Goal: Task Accomplishment & Management: Complete application form

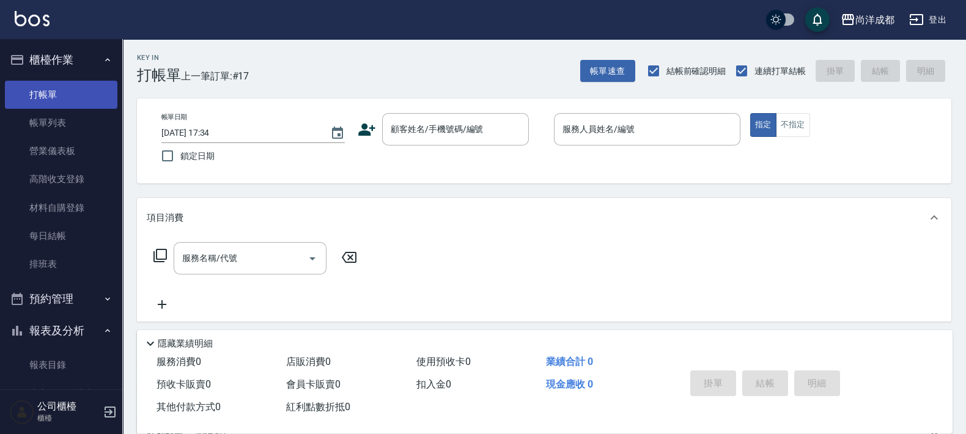
drag, startPoint x: 51, startPoint y: 78, endPoint x: 46, endPoint y: 87, distance: 11.2
click at [50, 84] on ul "打帳單 帳單列表 營業儀表板 高階收支登錄 材料自購登錄 每日結帳 排班表" at bounding box center [61, 180] width 113 height 208
click at [46, 87] on link "打帳單" at bounding box center [61, 95] width 113 height 28
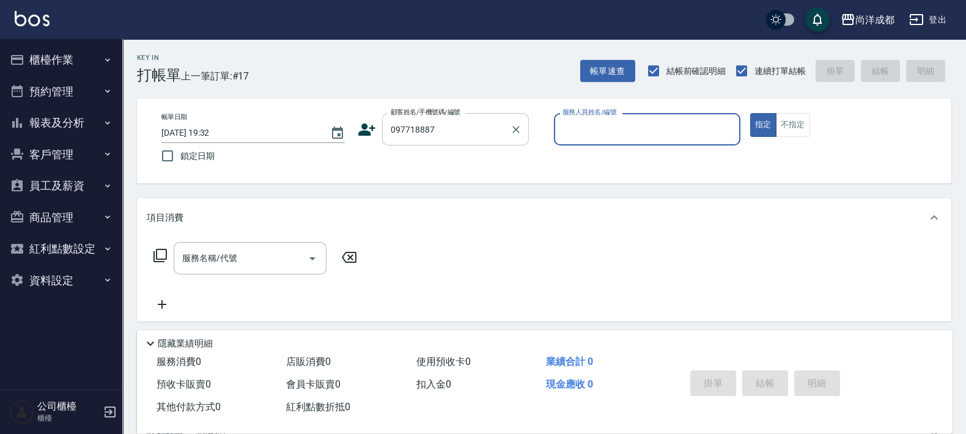
click at [462, 133] on input "097718887" at bounding box center [446, 129] width 117 height 21
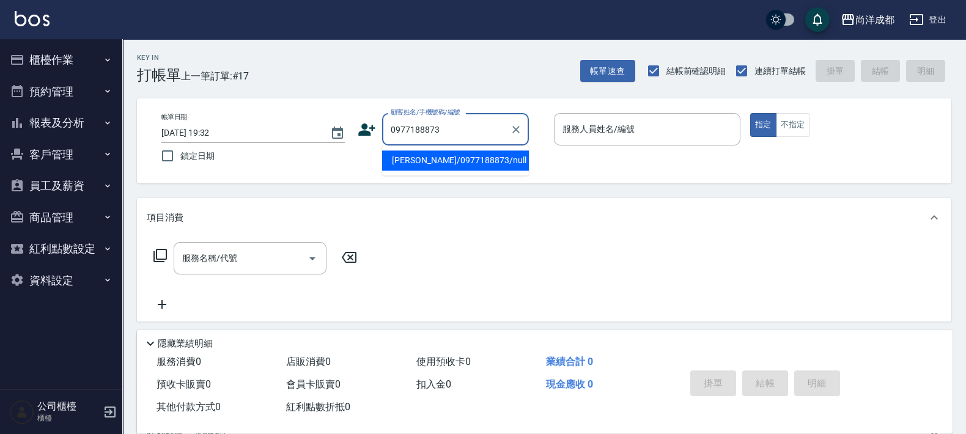
type input "[PERSON_NAME]/0977188873/null"
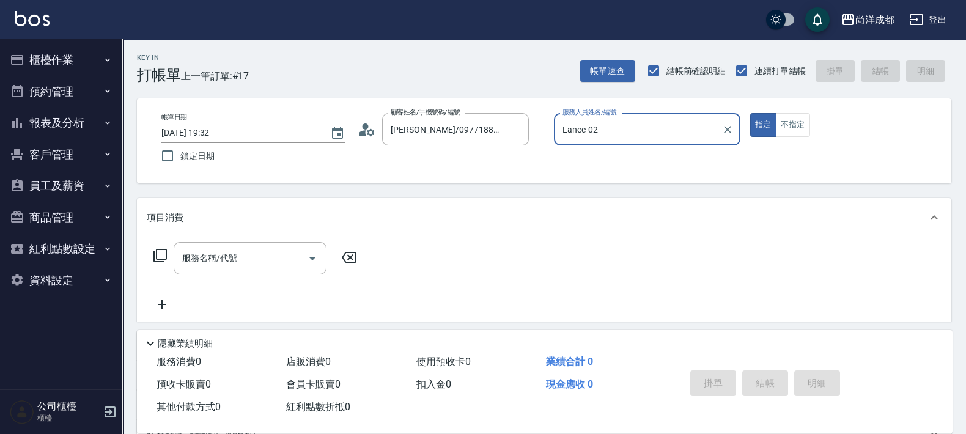
type input "Lance-02"
click at [750, 113] on button "指定" at bounding box center [763, 125] width 26 height 24
type button "true"
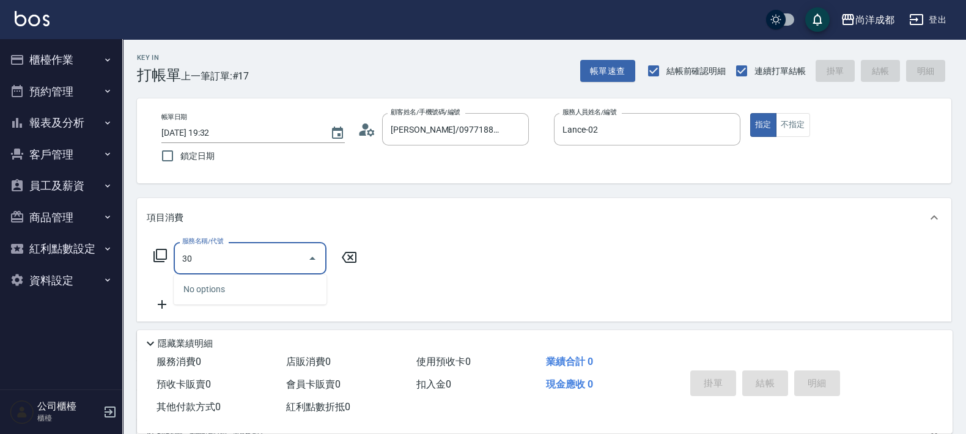
type input "301"
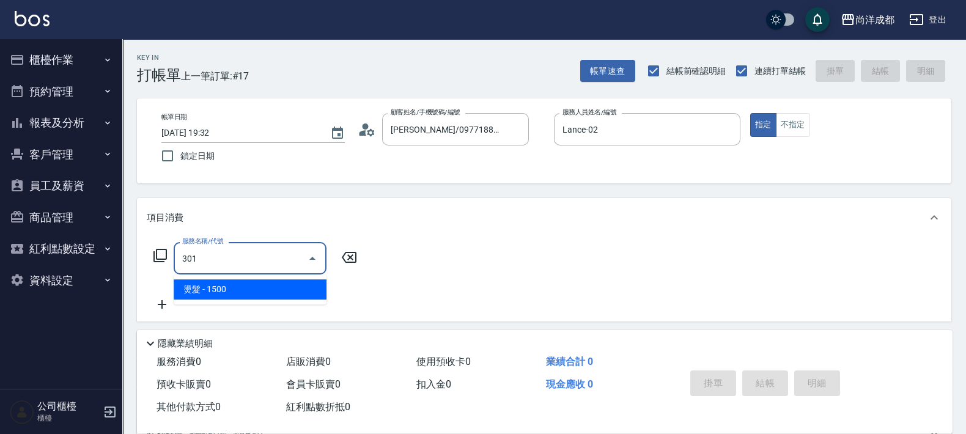
type input "150"
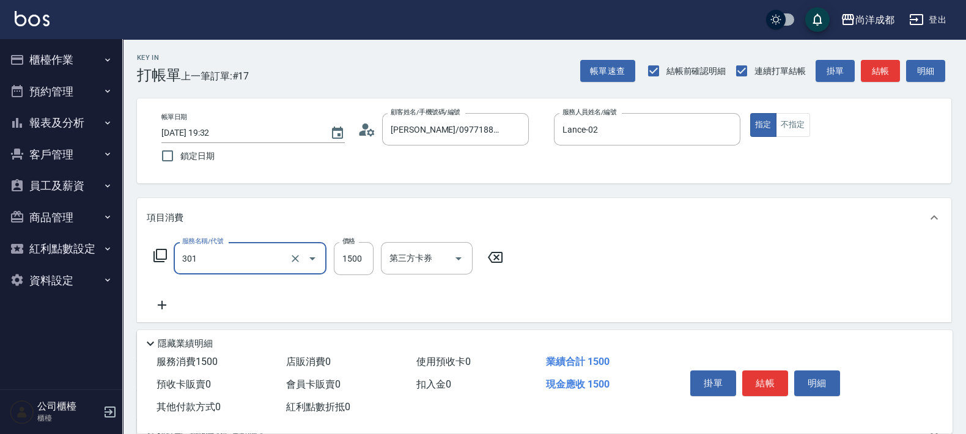
type input "燙髮(301)"
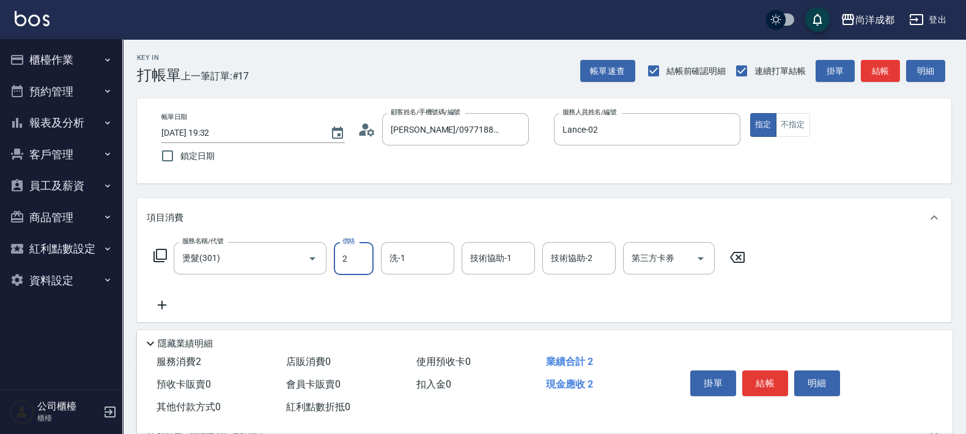
type input "0"
type input "22"
type input "20"
type input "225"
type input "220"
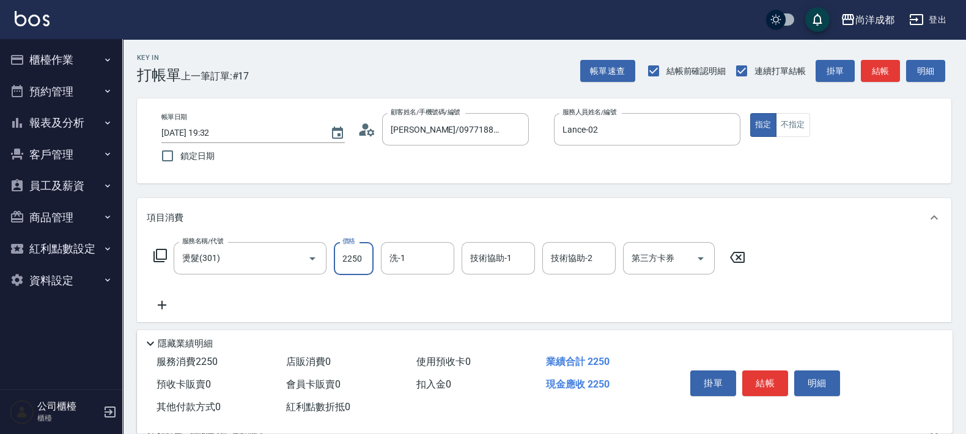
type input "2250"
type input "Ice-10"
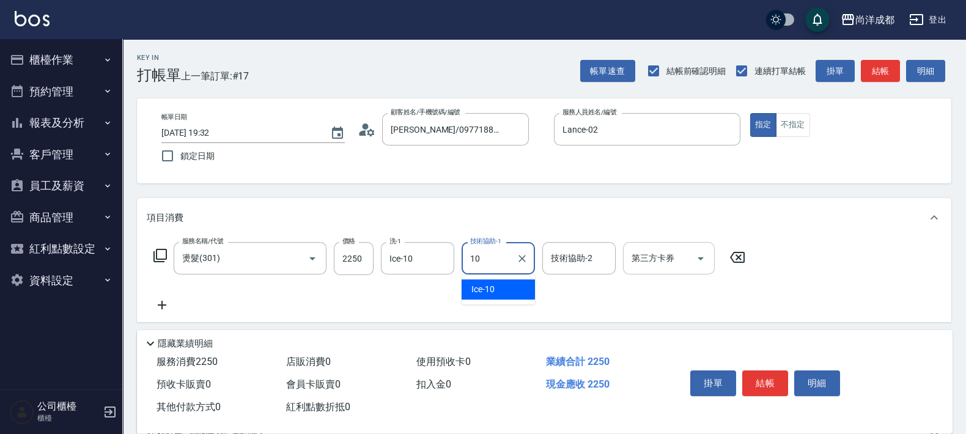
type input "Ice-10"
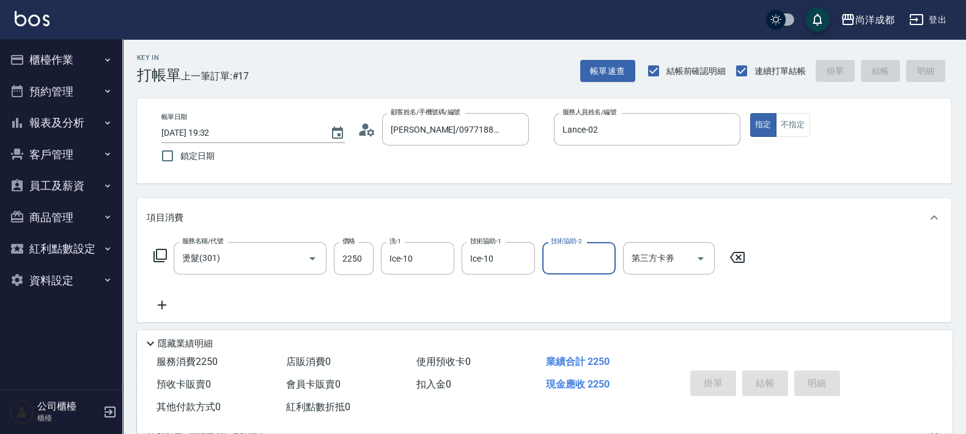
type input "0"
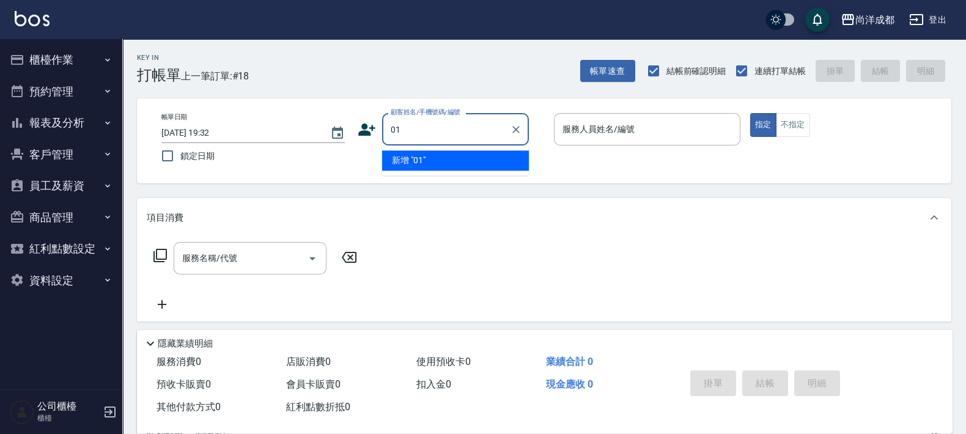
type input "01"
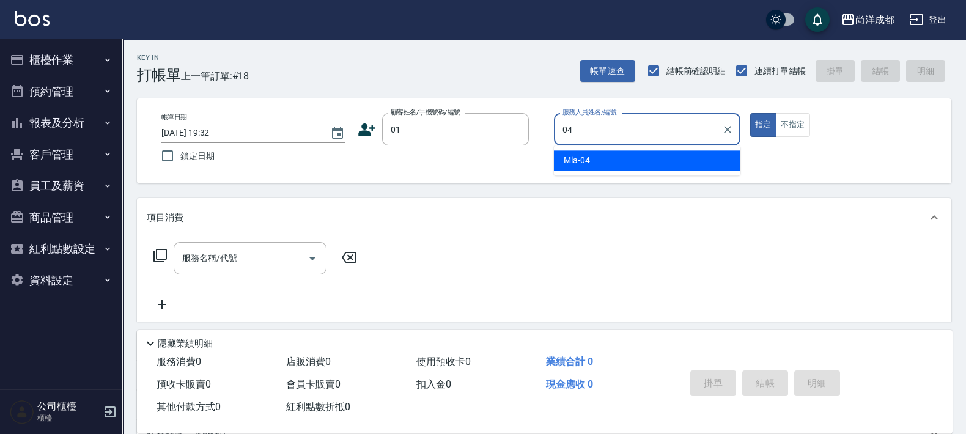
type input "Mia-04"
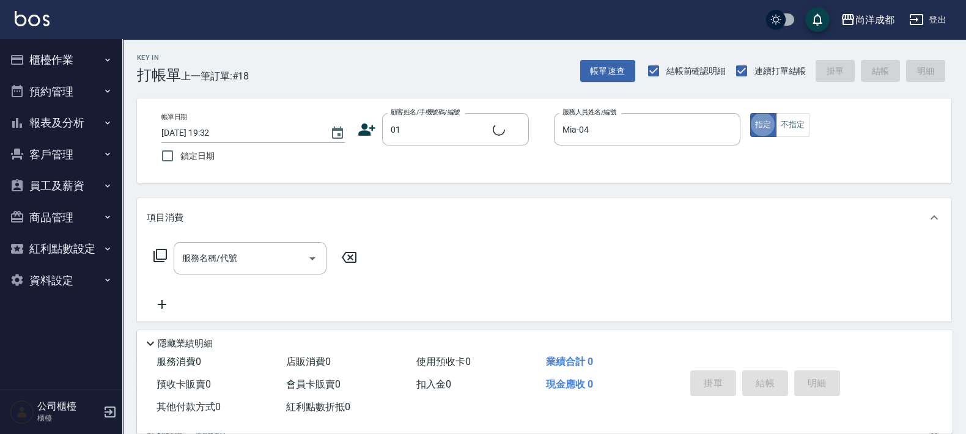
type input "不留客資/01/"
click at [789, 125] on button "不指定" at bounding box center [793, 125] width 34 height 24
type button "false"
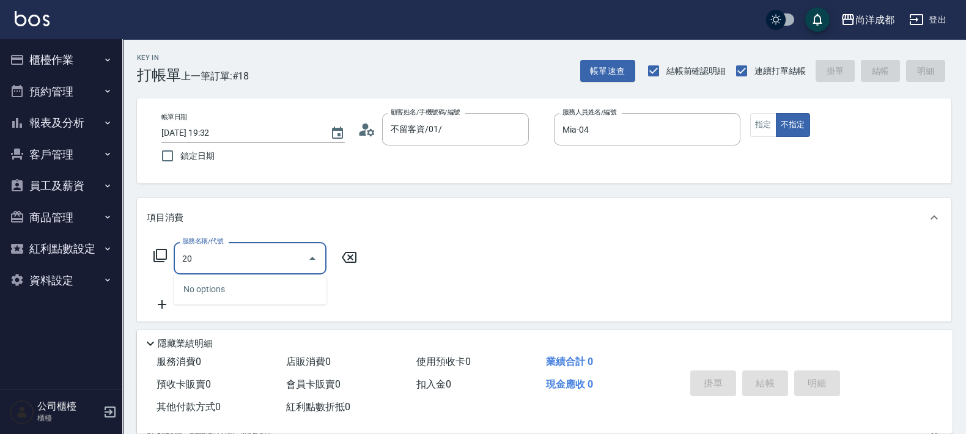
type input "203"
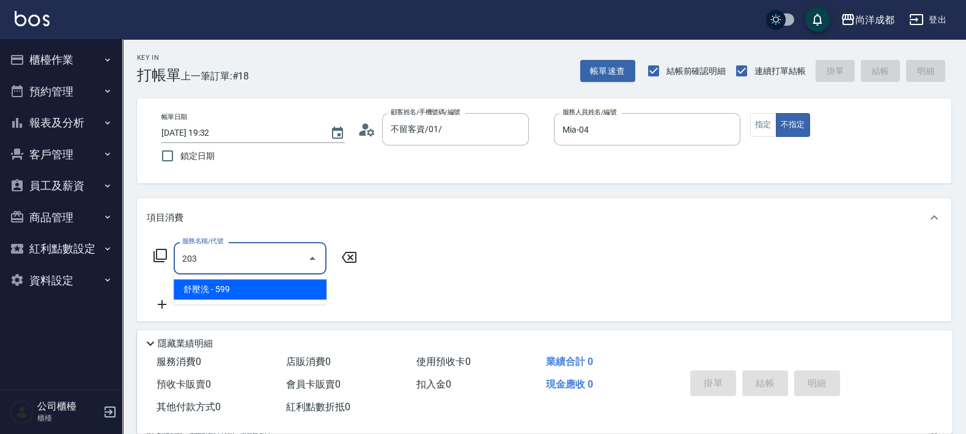
type input "50"
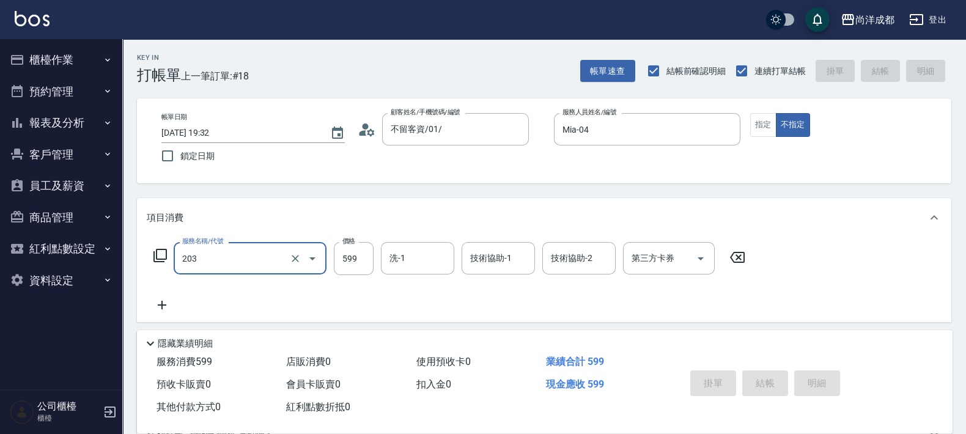
type input "203"
type input "[DATE] 19:33"
type input "0"
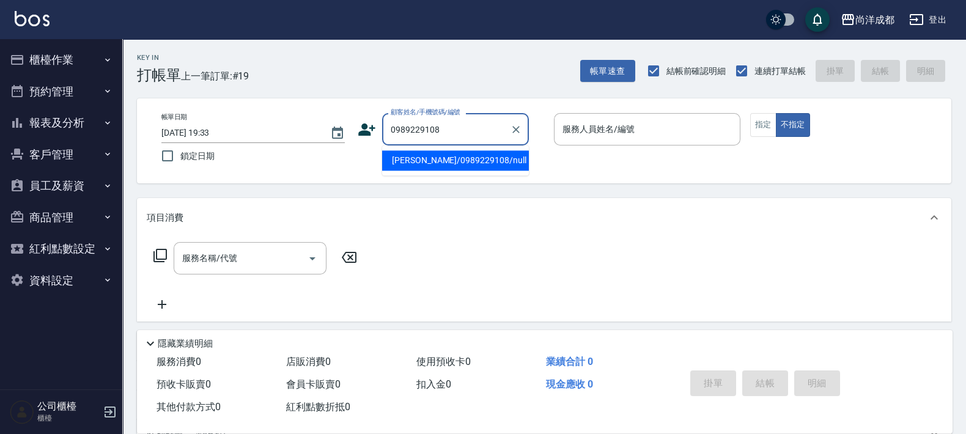
type input "[PERSON_NAME]/0989229108/null"
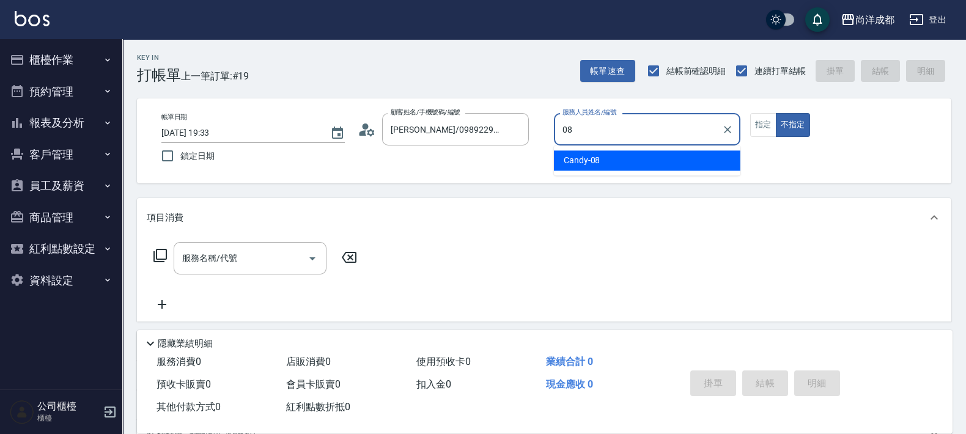
type input "Candy-08"
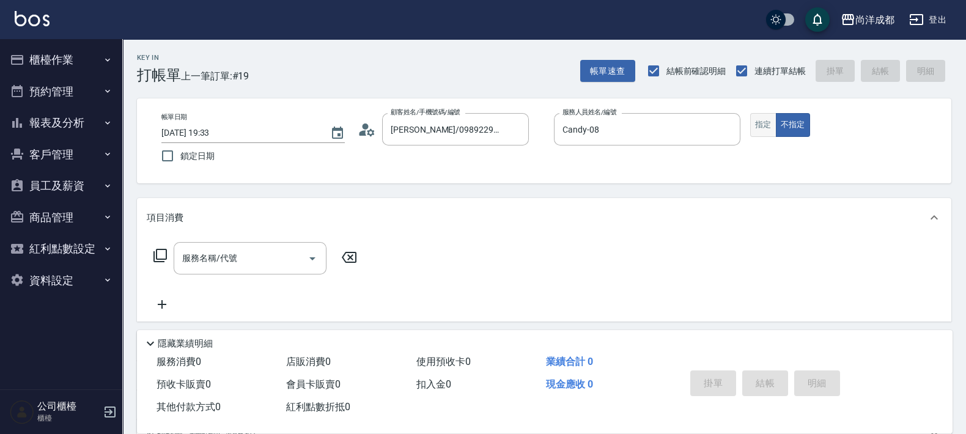
click at [772, 124] on button "指定" at bounding box center [763, 125] width 26 height 24
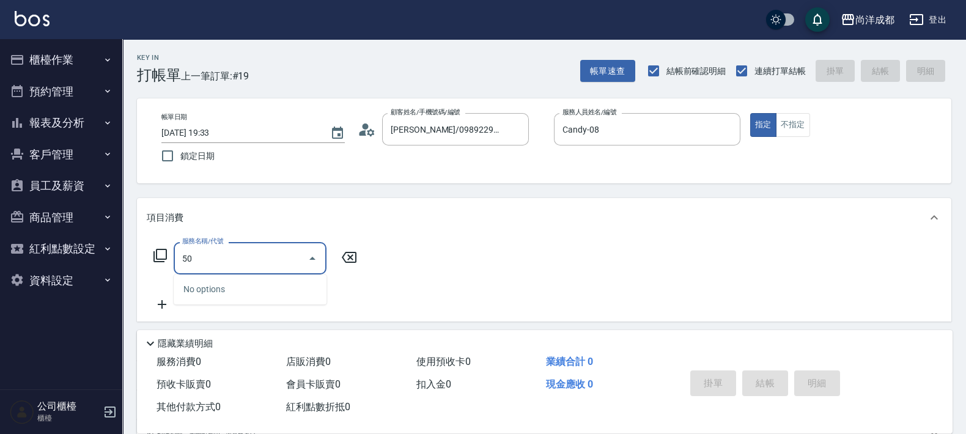
type input "501"
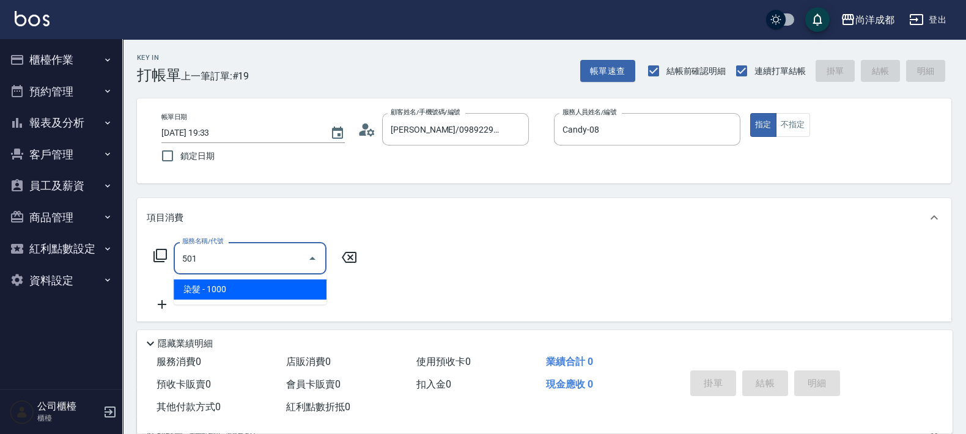
type input "100"
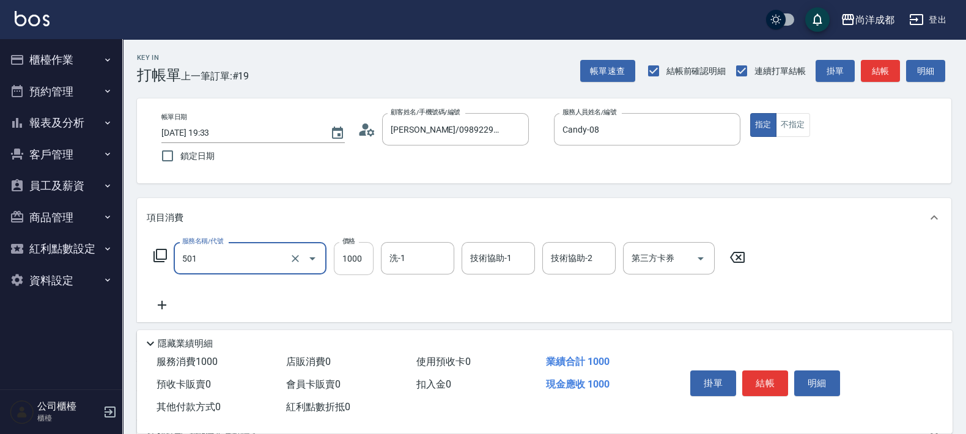
type input "染髮(501)"
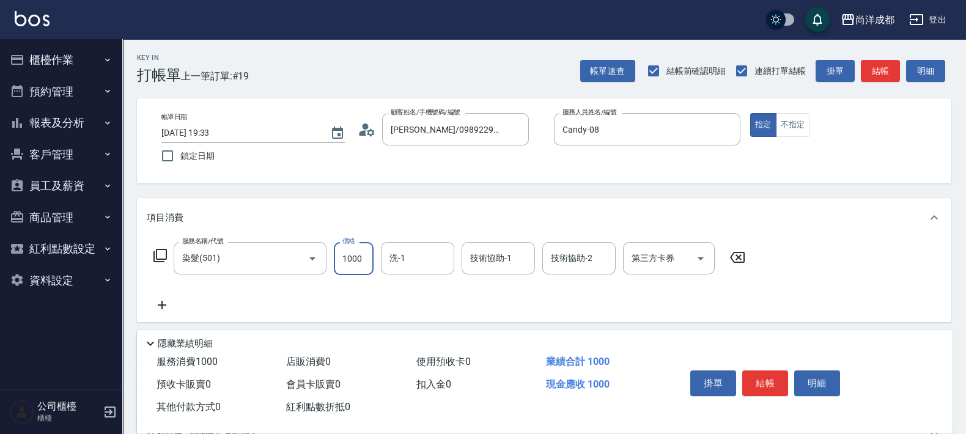
type input "0"
type input "11"
type input "10"
type input "119"
type input "110"
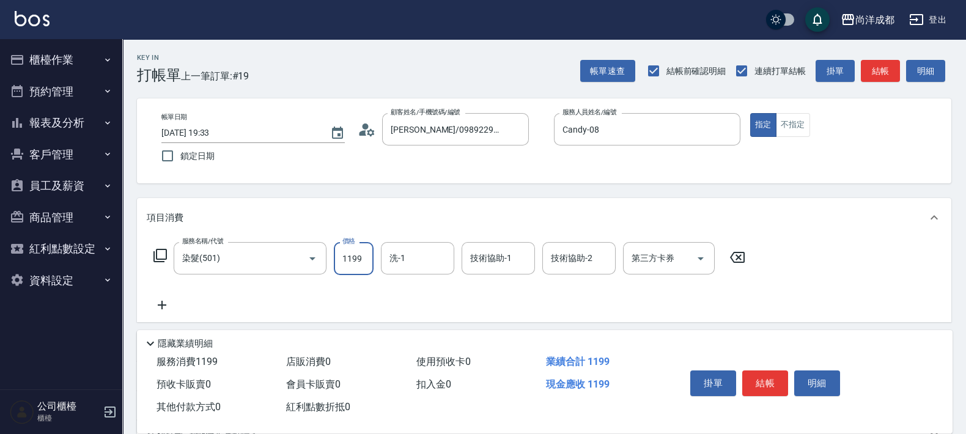
type input "1199"
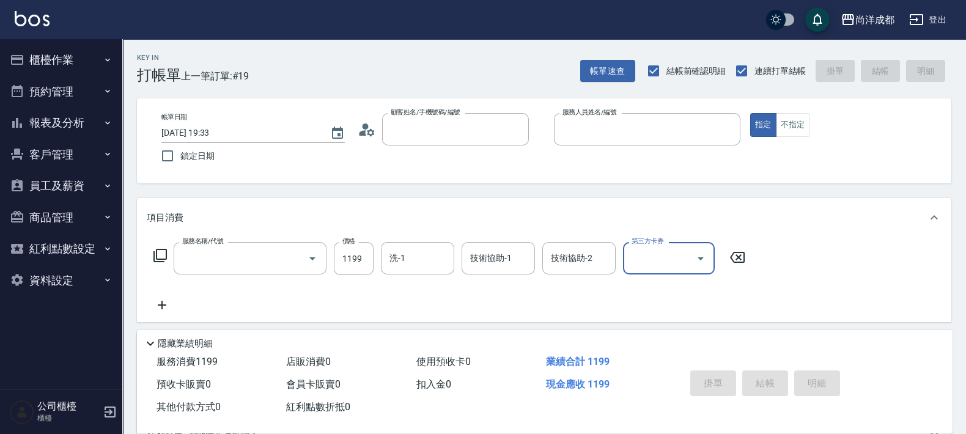
type input "0"
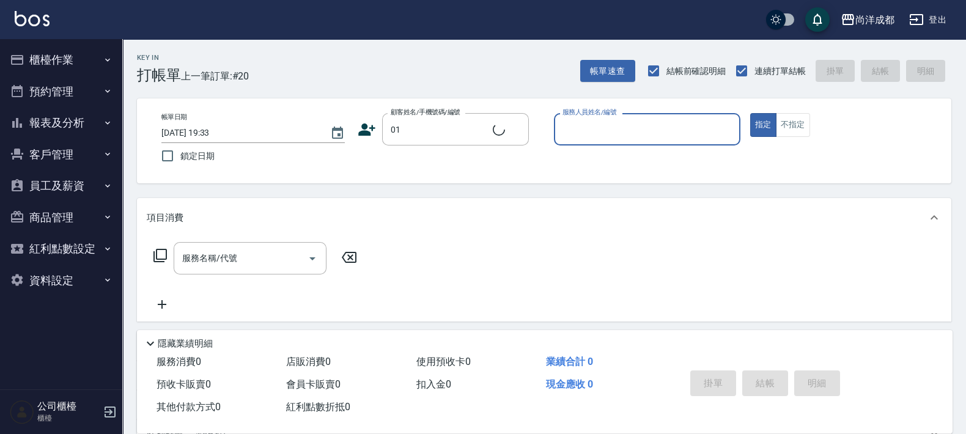
type input "不留客資/01/"
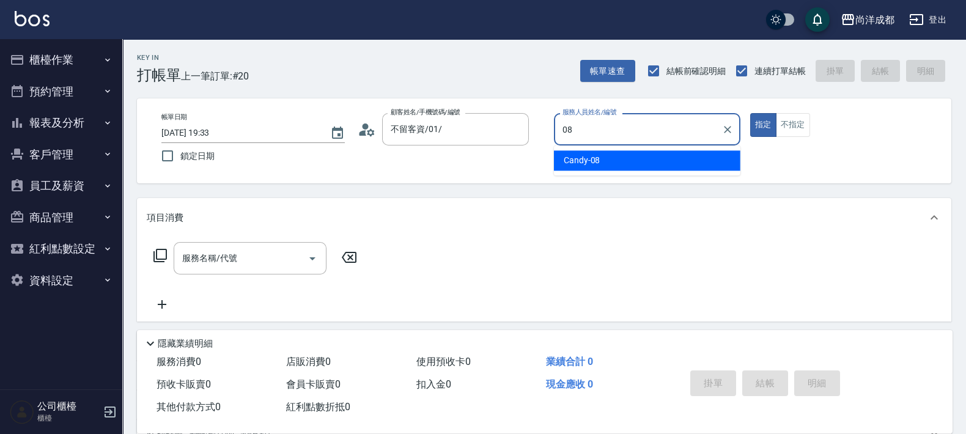
type input "Candy-08"
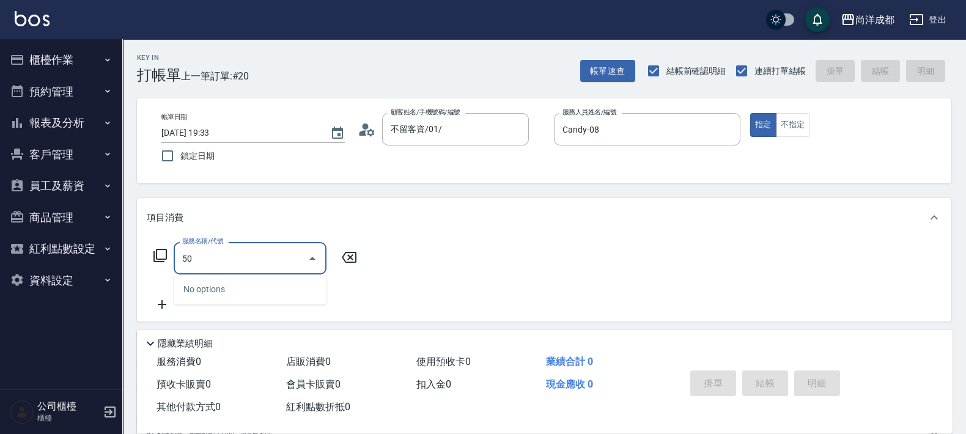
type input "501"
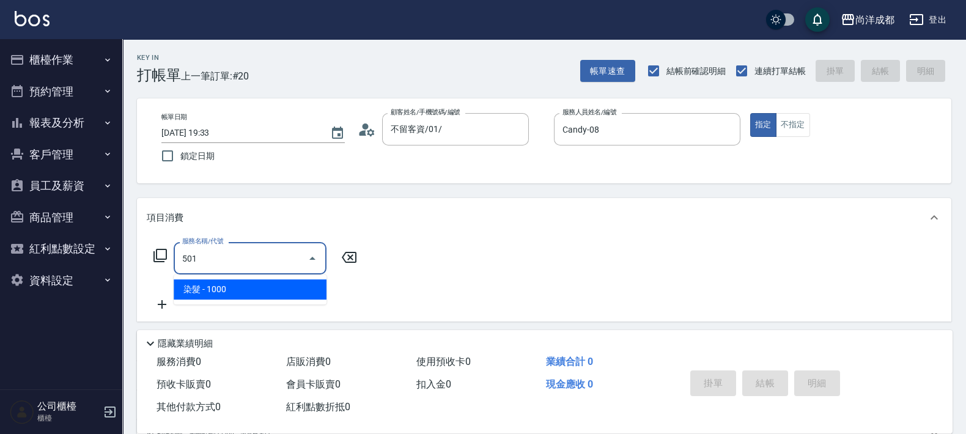
type input "100"
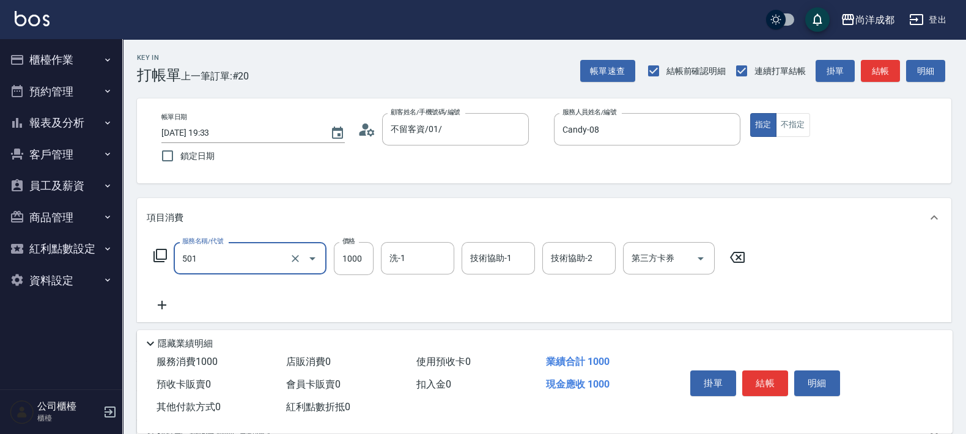
type input "染髮(501)"
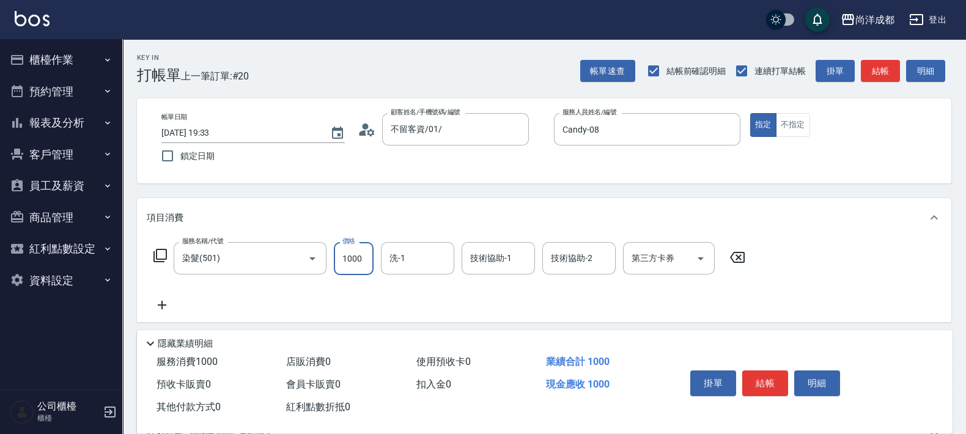
type input "0"
type input "16"
type input "10"
type input "168"
type input "160"
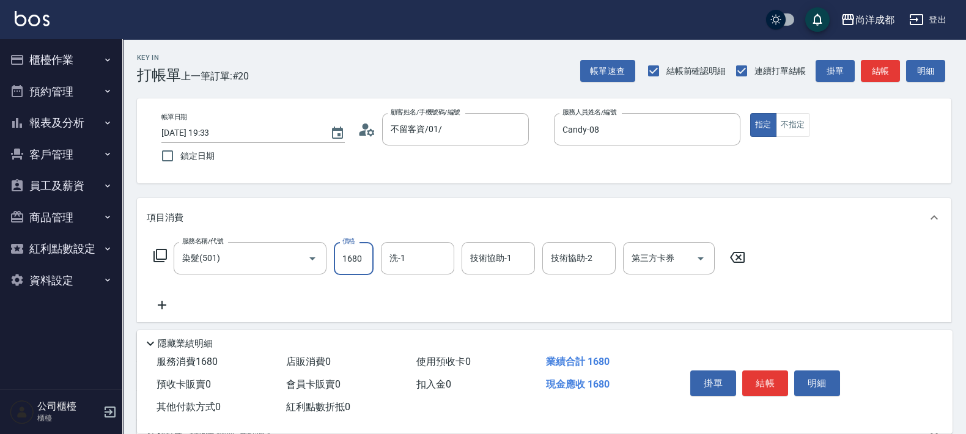
type input "1680"
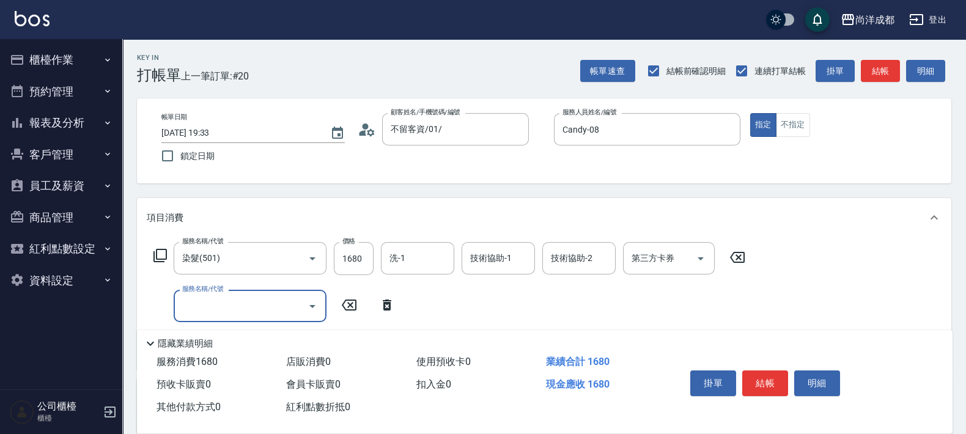
click at [311, 304] on icon "Open" at bounding box center [312, 306] width 15 height 15
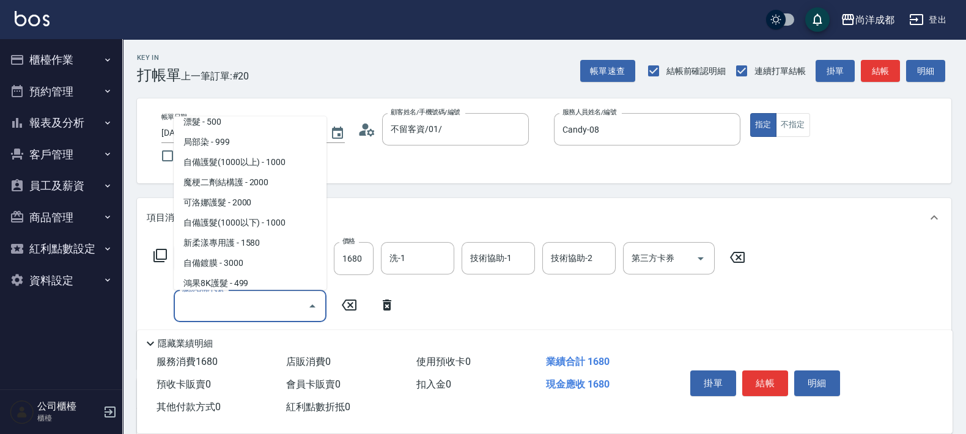
scroll to position [202, 0]
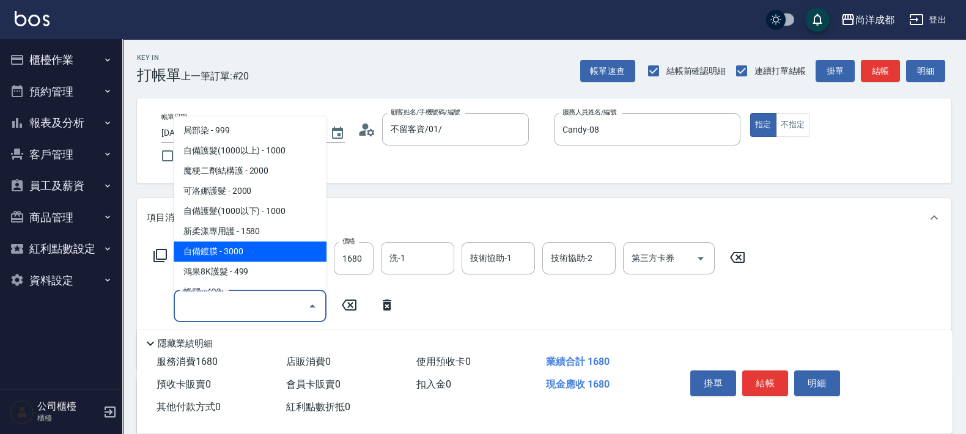
click at [251, 249] on span "自備鍍膜 - 3000" at bounding box center [250, 252] width 153 height 20
type input "460"
type input "自備鍍膜(606)"
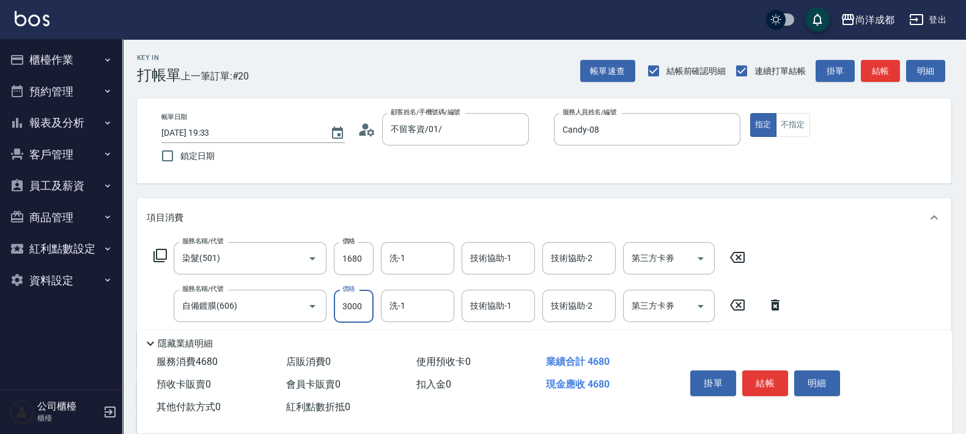
click at [345, 311] on input "3000" at bounding box center [354, 306] width 40 height 33
type input "160"
type input "4"
type input "170"
type input "450"
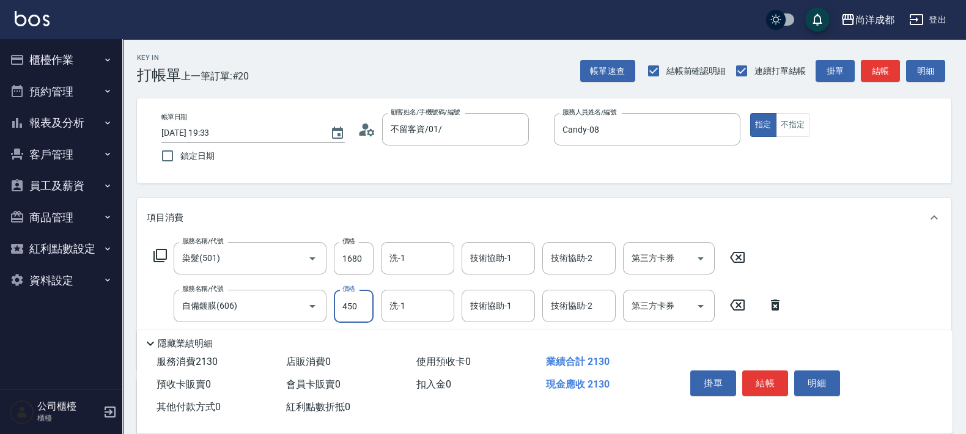
type input "610"
type input "4500"
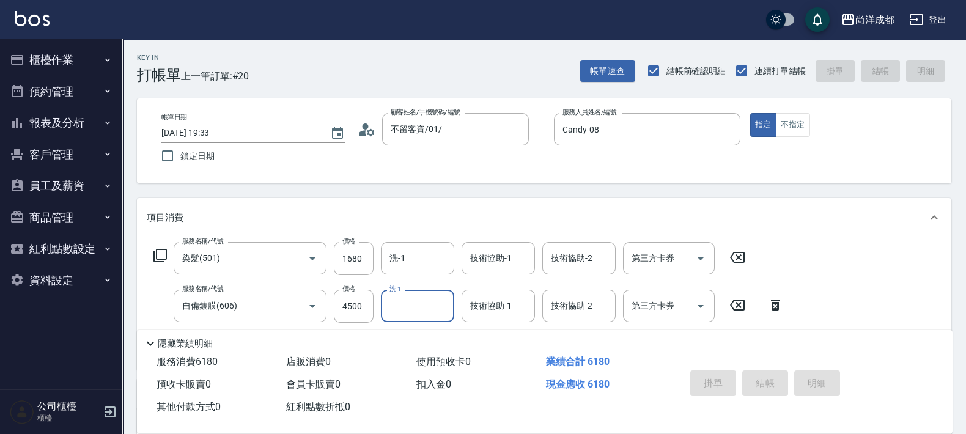
type input "[DATE] 19:34"
type input "0"
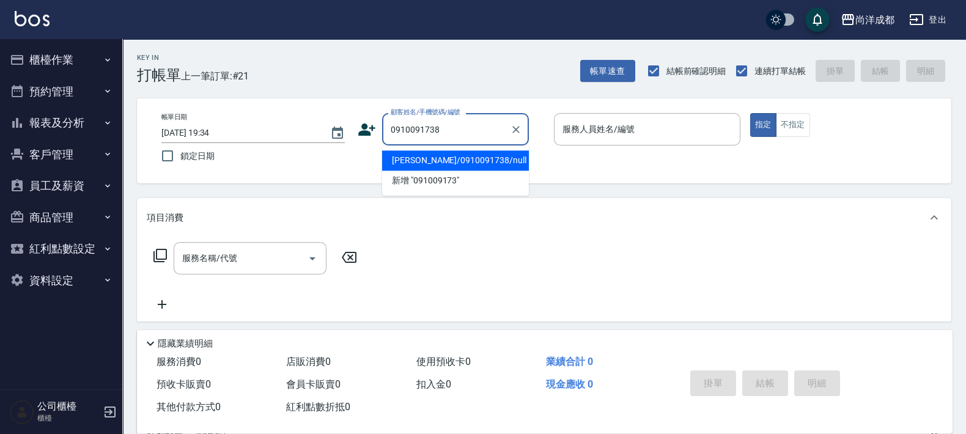
type input "[PERSON_NAME]/0910091738/null"
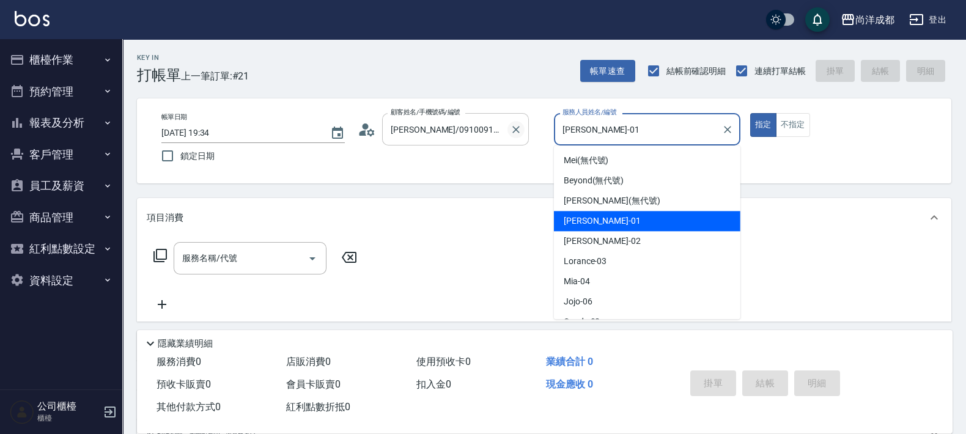
drag, startPoint x: 596, startPoint y: 129, endPoint x: 460, endPoint y: 58, distance: 153.7
click at [511, 124] on div "帳單日期 [DATE] 19:34 鎖定日期 顧客姓名/手機號碼/編號 [PERSON_NAME]/0910091738/null 顧客姓名/手機號碼/編號 …" at bounding box center [544, 141] width 785 height 56
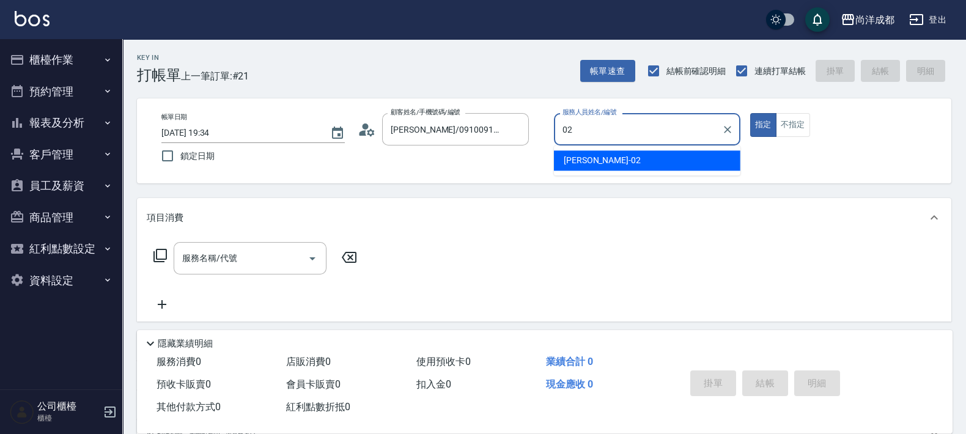
type input "Lance-02"
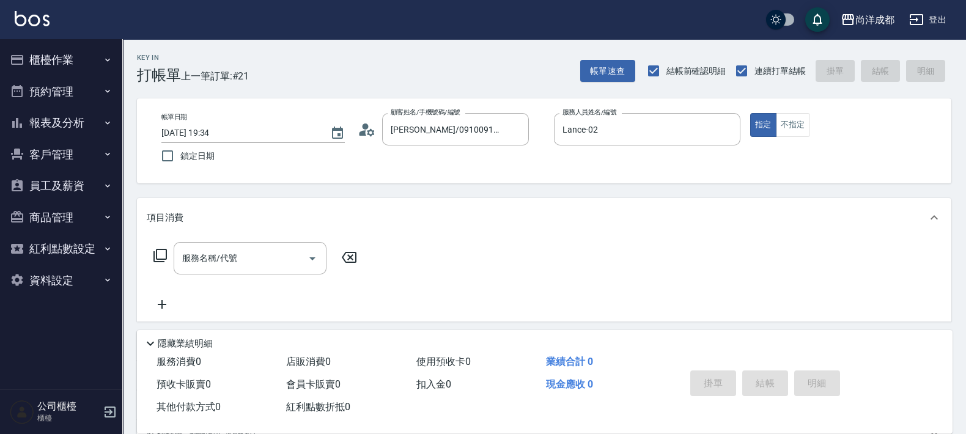
click at [364, 146] on div "帳單日期 [DATE] 19:34 鎖定日期 顧客姓名/手機號碼/編號 [PERSON_NAME]/0910091738/null 顧客姓名/手機號碼/編號 …" at bounding box center [544, 141] width 785 height 56
click at [369, 136] on icon at bounding box center [367, 129] width 18 height 18
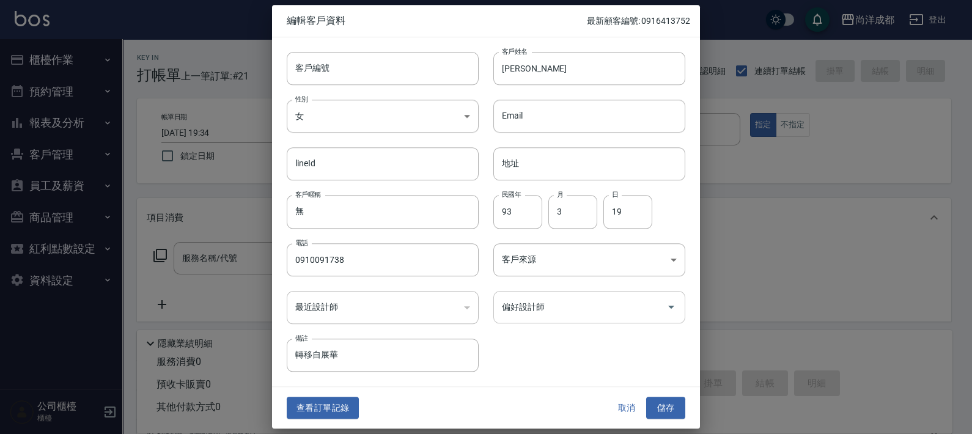
click at [543, 310] on input "偏好設計師" at bounding box center [580, 307] width 163 height 21
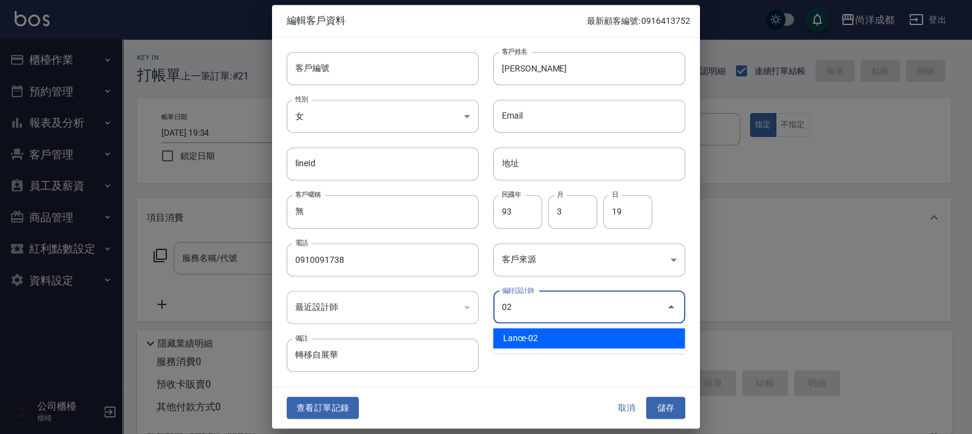
type input "[PERSON_NAME]"
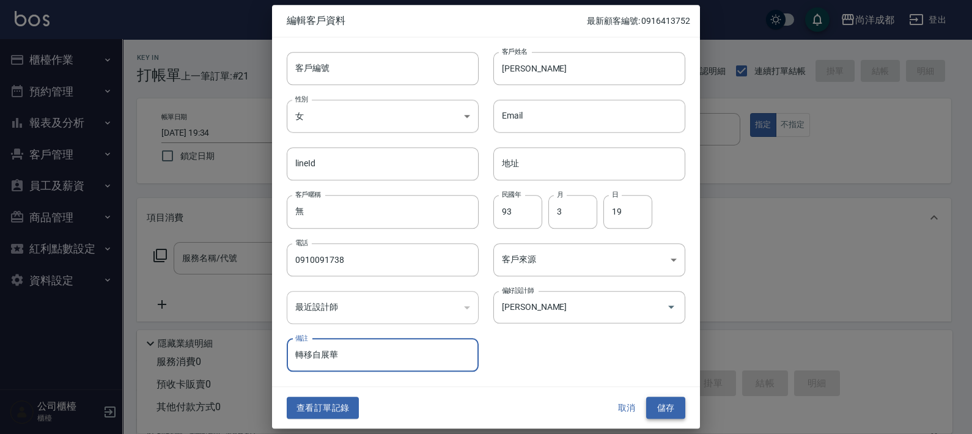
click at [670, 399] on button "儲存" at bounding box center [665, 408] width 39 height 23
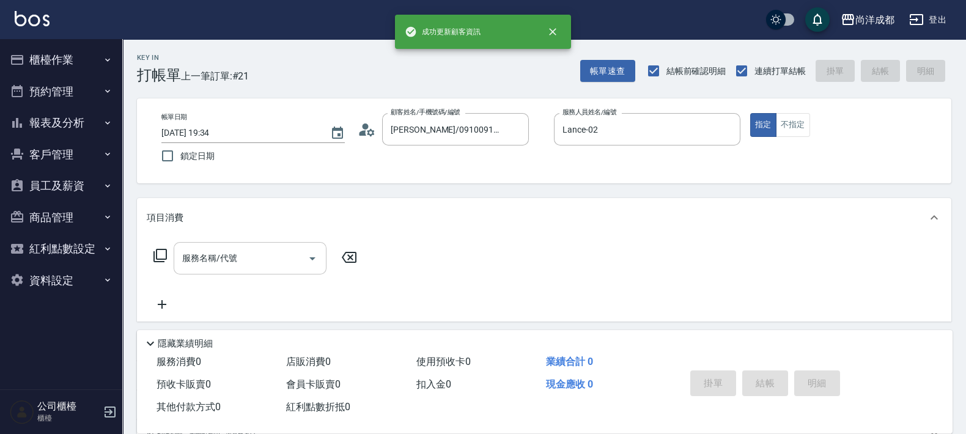
click at [248, 270] on div "服務名稱/代號" at bounding box center [250, 258] width 153 height 32
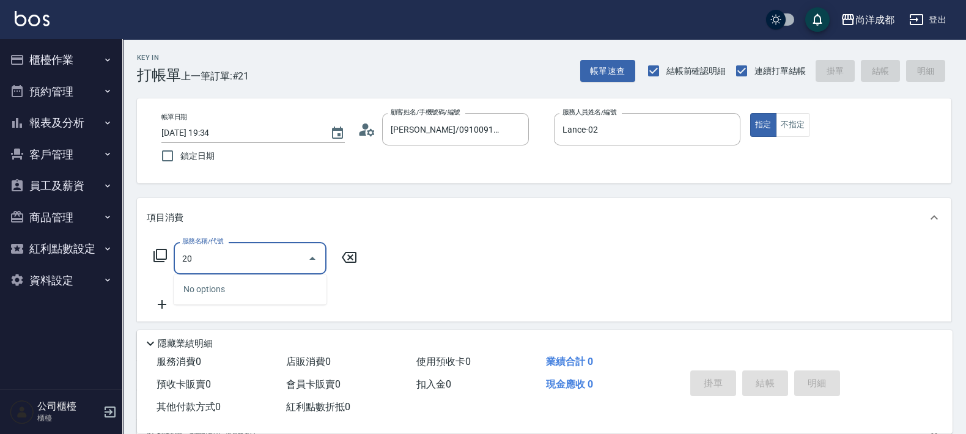
type input "201"
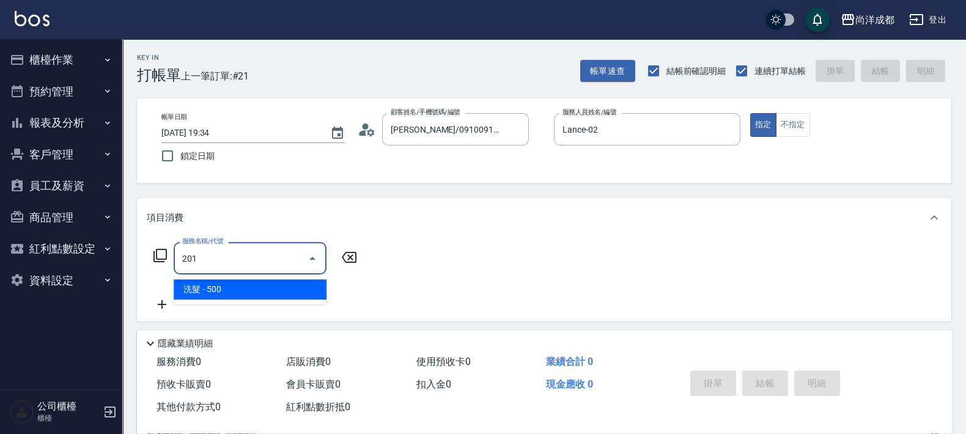
type input "50"
type input "洗髮(201)"
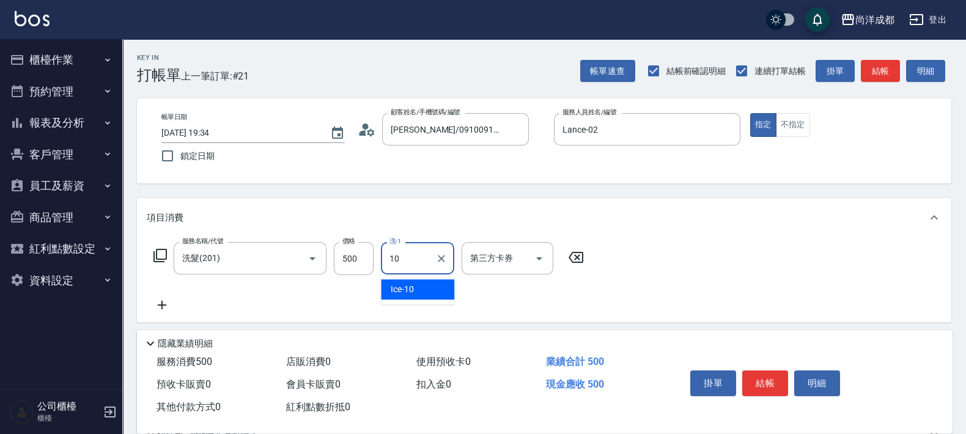
type input "Ice-10"
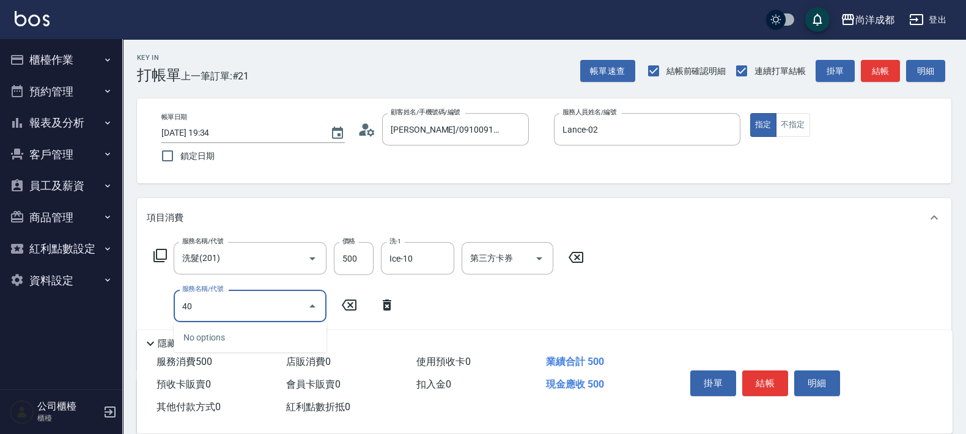
type input "401"
type input "70"
type input "剪髮(401)"
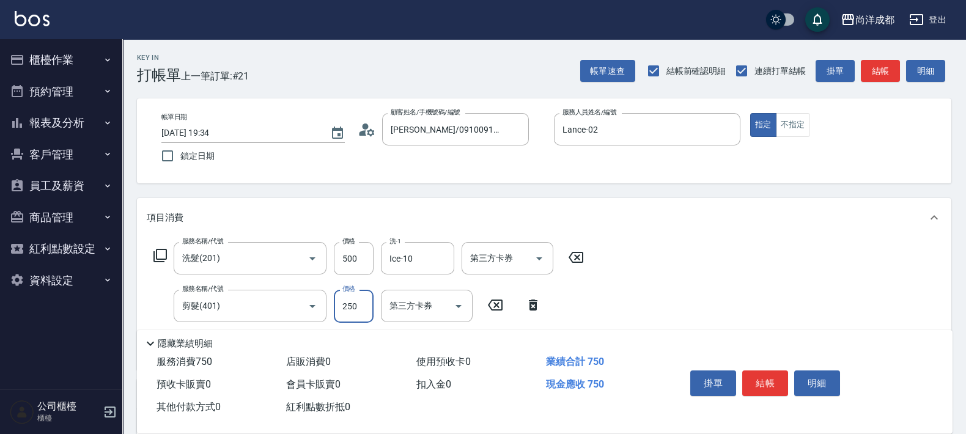
type input "50"
type input "100"
type input "500"
type input "50"
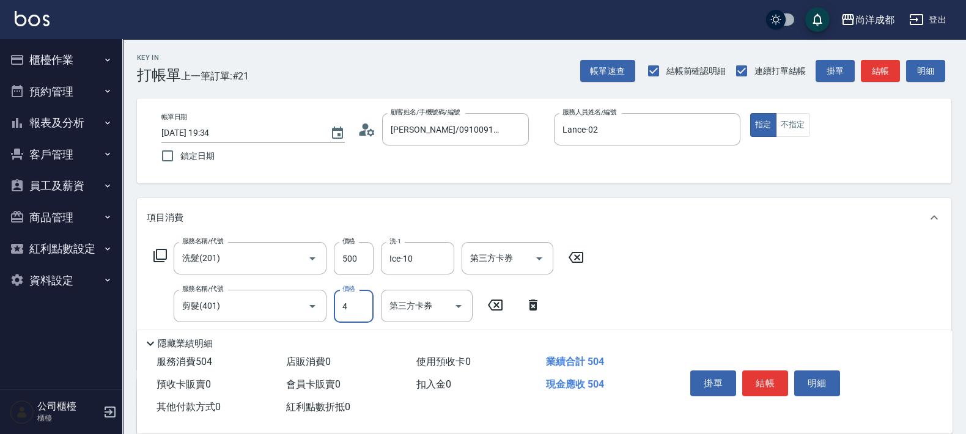
type input "48"
type input "90"
type input "482"
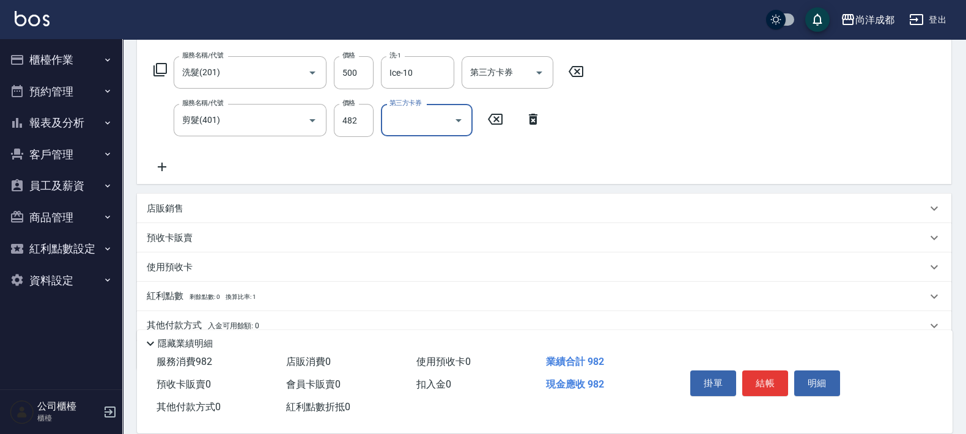
scroll to position [238, 0]
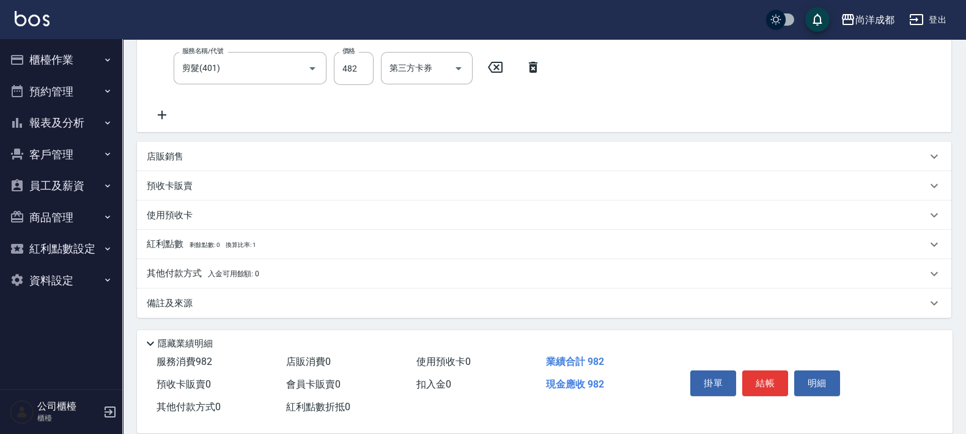
click at [180, 268] on p "其他付款方式 入金可用餘額: 0" at bounding box center [203, 273] width 113 height 13
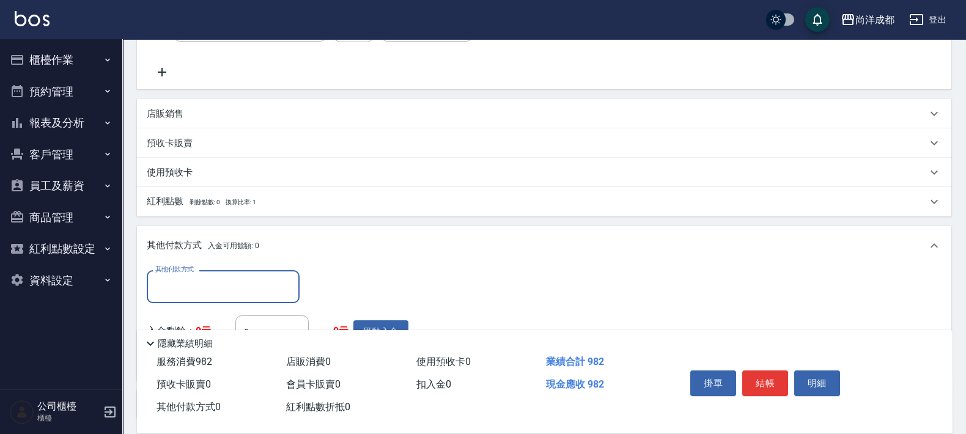
scroll to position [382, 0]
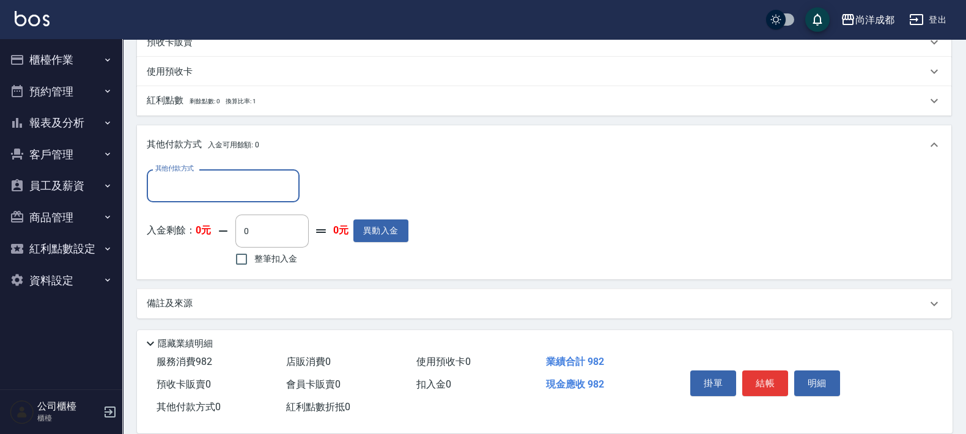
click at [227, 192] on input "其他付款方式" at bounding box center [223, 185] width 142 height 21
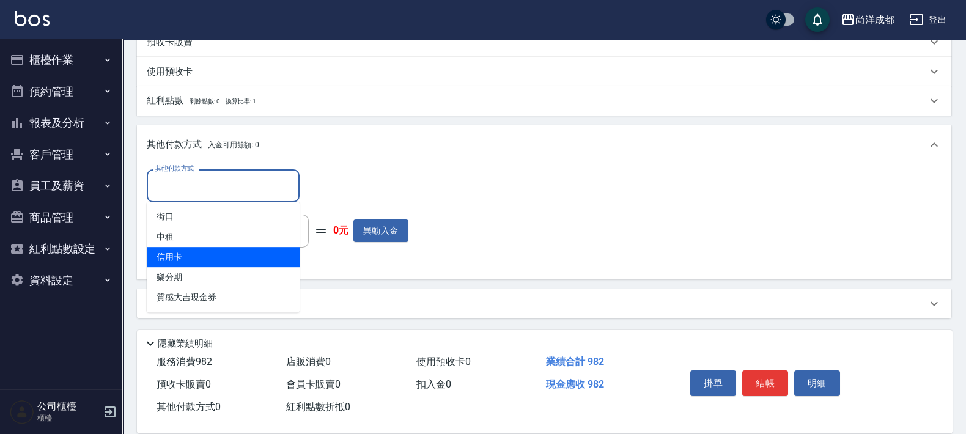
drag, startPoint x: 158, startPoint y: 264, endPoint x: 205, endPoint y: 258, distance: 46.8
click at [161, 263] on span "信用卡" at bounding box center [223, 257] width 153 height 20
type input "信用卡"
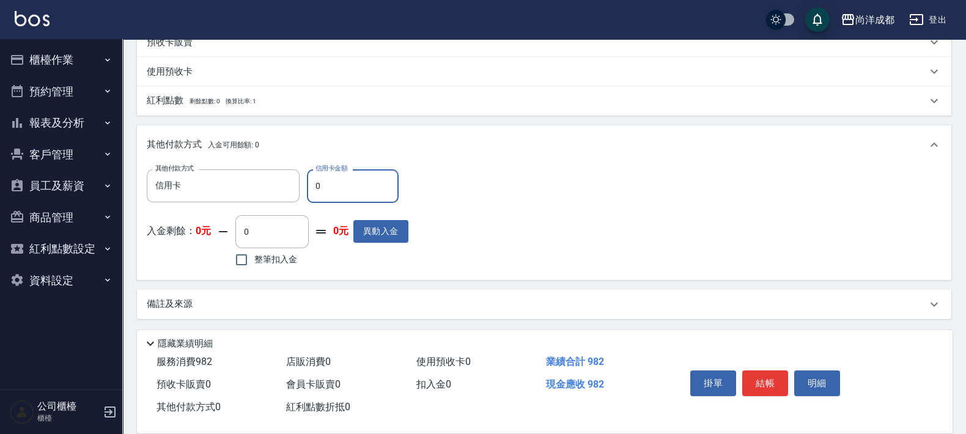
type input "99"
type input "80"
type input "9"
type input "80"
type input "98"
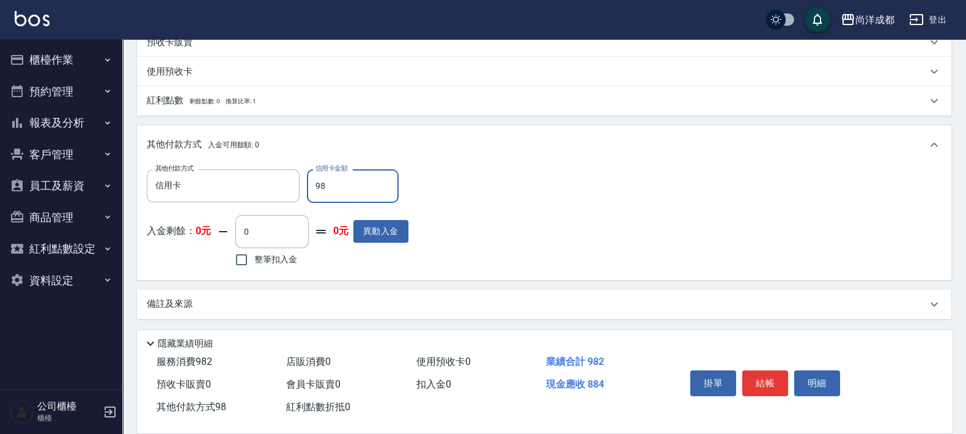
type input "0"
type input "982"
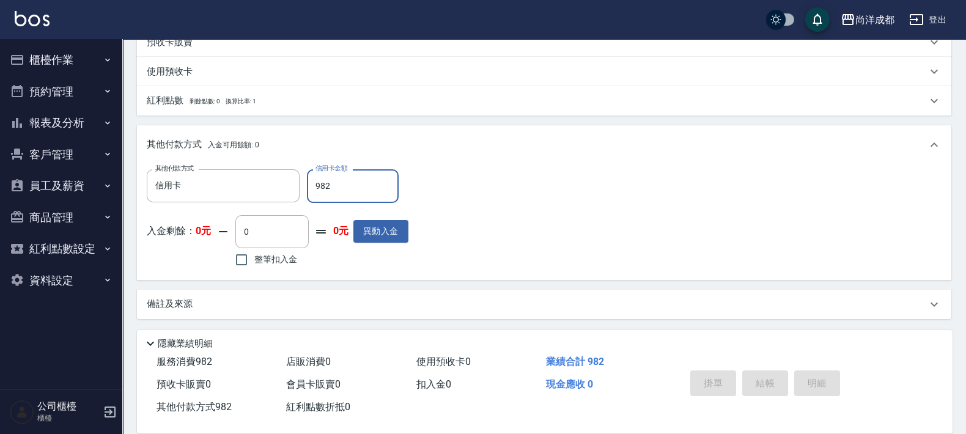
type input "[DATE] 19:37"
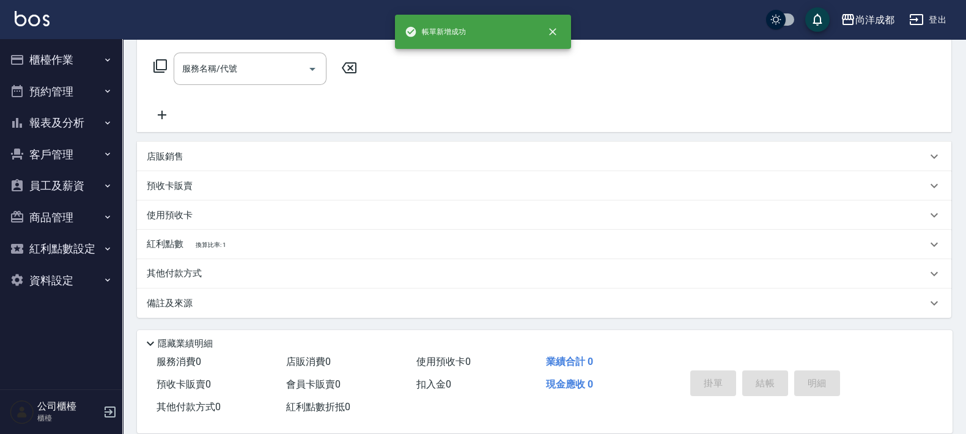
scroll to position [0, 0]
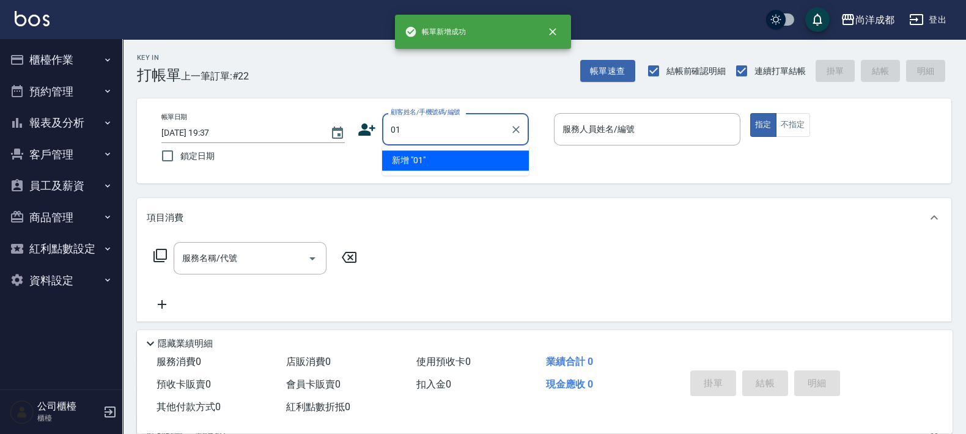
type input "01"
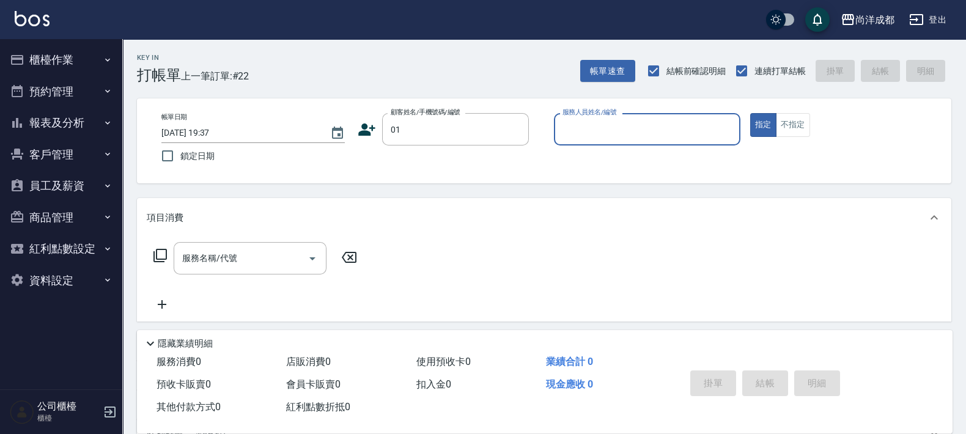
type input "0"
type input "不留客資/01/"
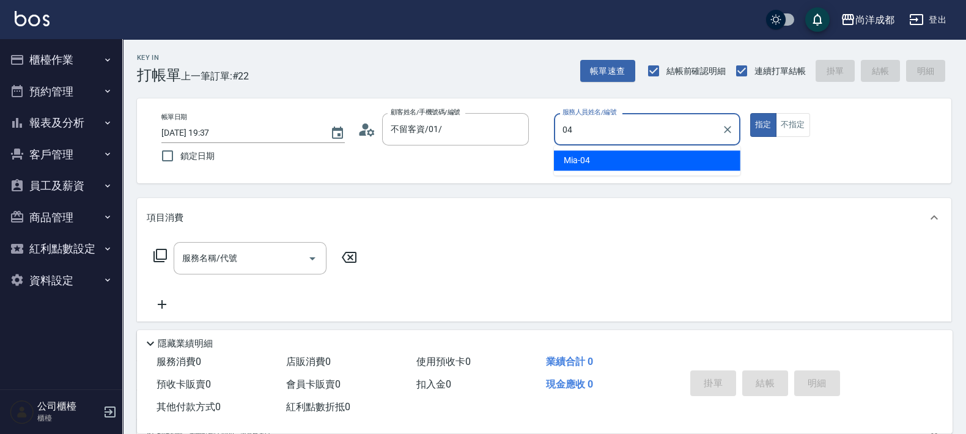
type input "Mia-04"
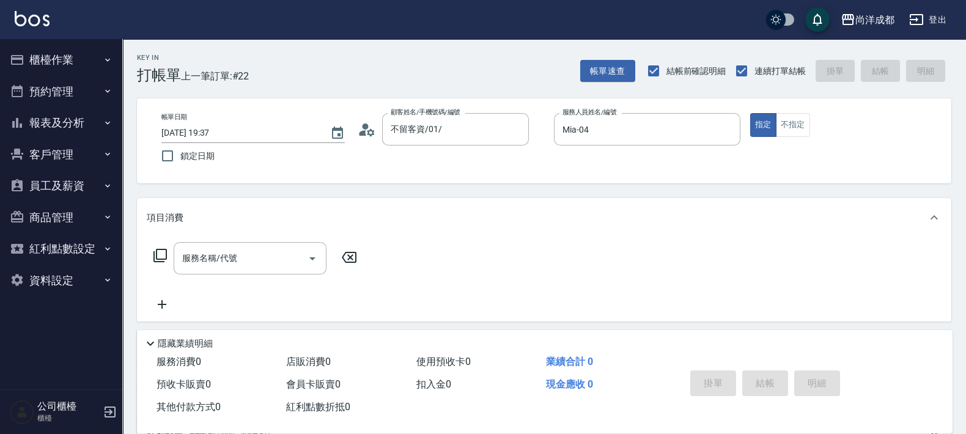
click at [150, 336] on icon at bounding box center [150, 343] width 15 height 15
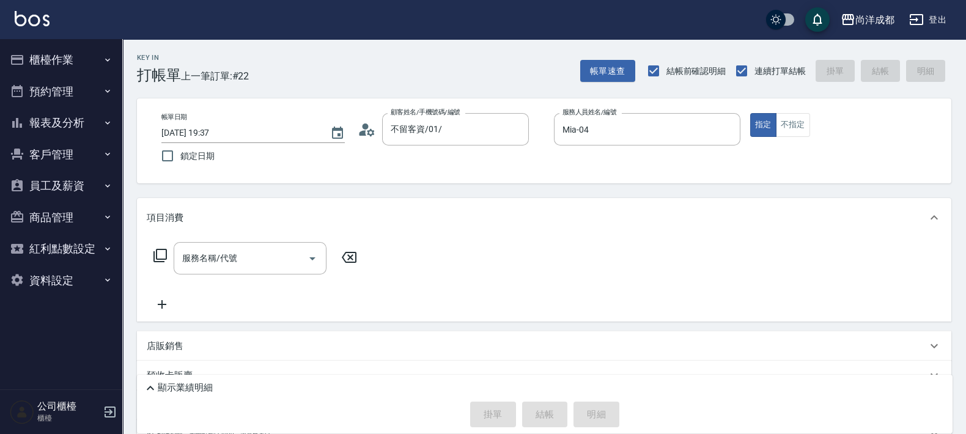
click at [158, 342] on p "店販銷售" at bounding box center [165, 346] width 37 height 13
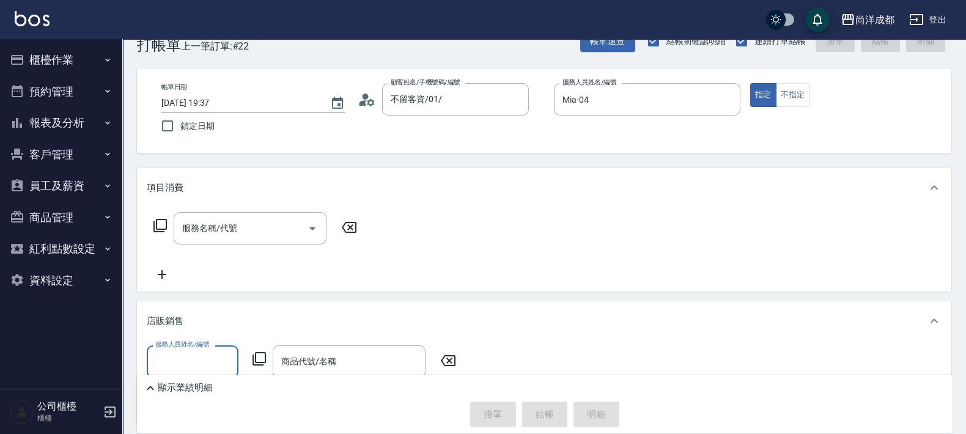
scroll to position [76, 0]
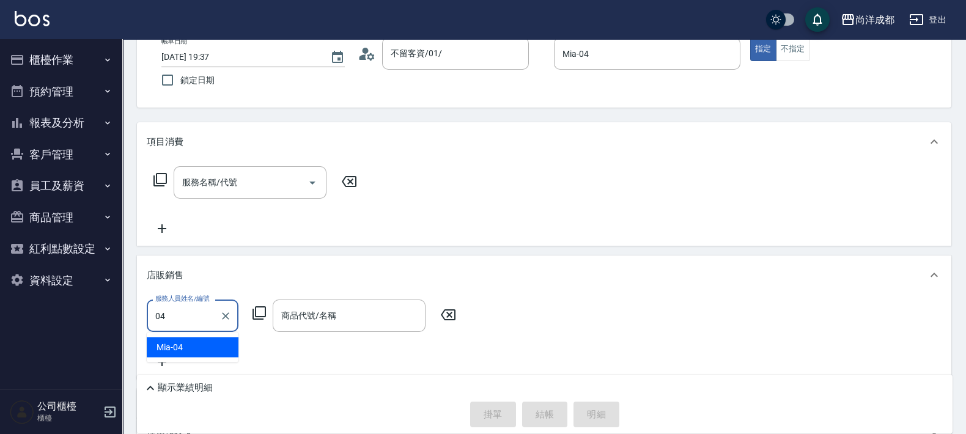
type input "Mia-04"
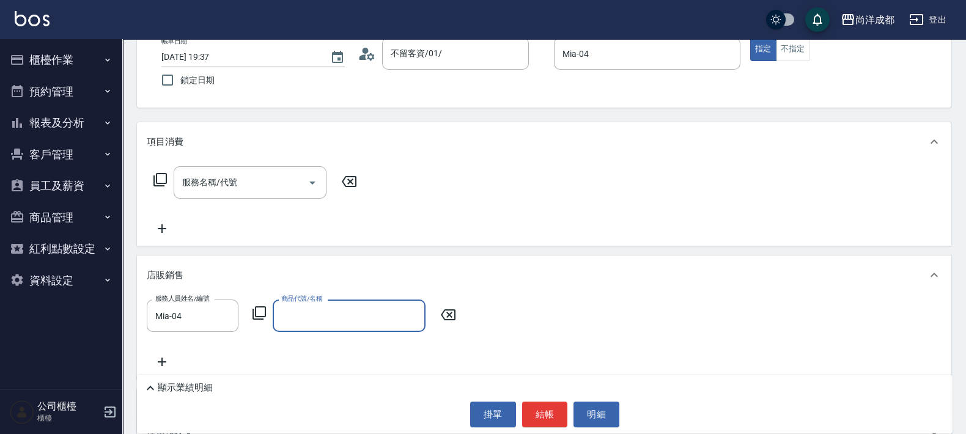
click at [301, 314] on input "商品代號/名稱" at bounding box center [349, 315] width 142 height 21
type input "子"
type input "自"
type input "紫"
type input "u"
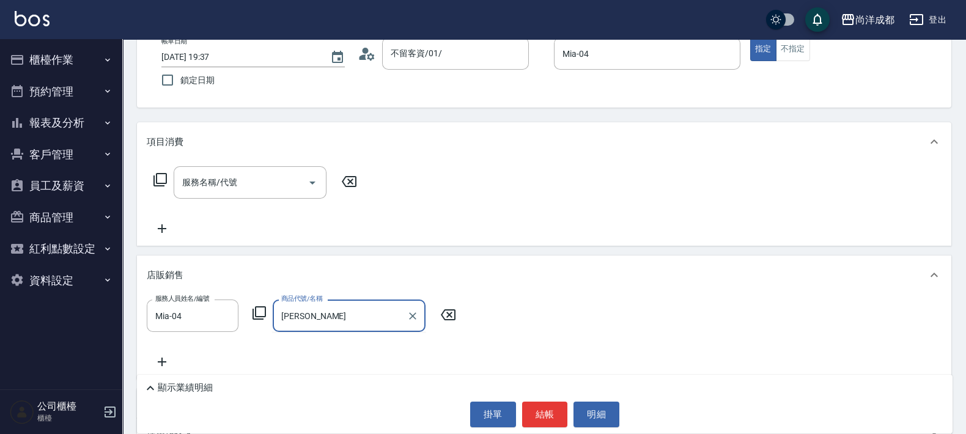
type input "鐳"
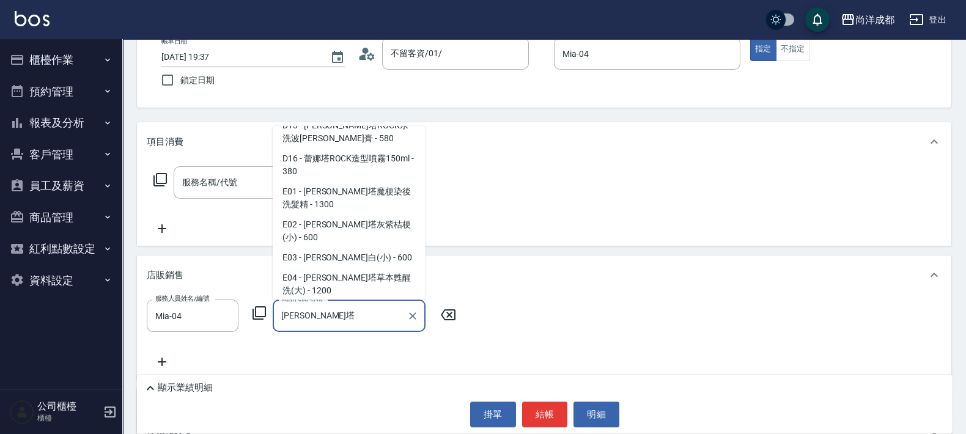
scroll to position [229, 0]
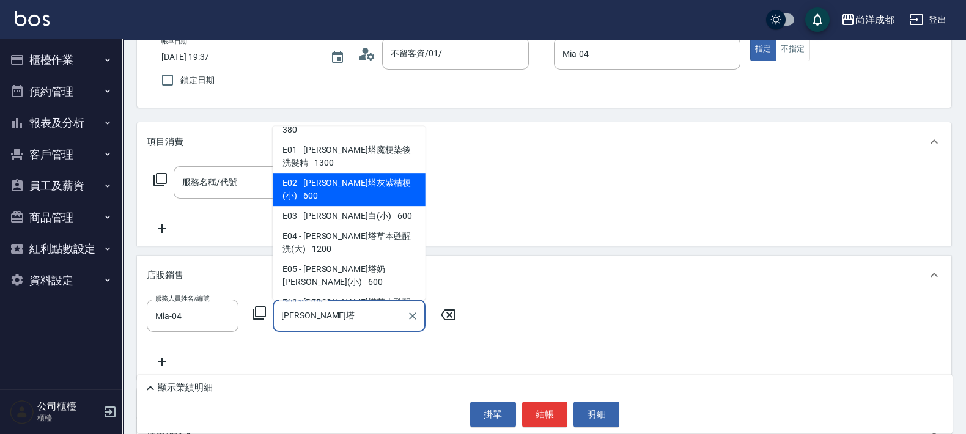
click at [352, 173] on span "E02 - [PERSON_NAME]塔灰紫桔梗(小) - 600" at bounding box center [349, 189] width 153 height 33
type input "[PERSON_NAME]塔灰紫桔梗(小)"
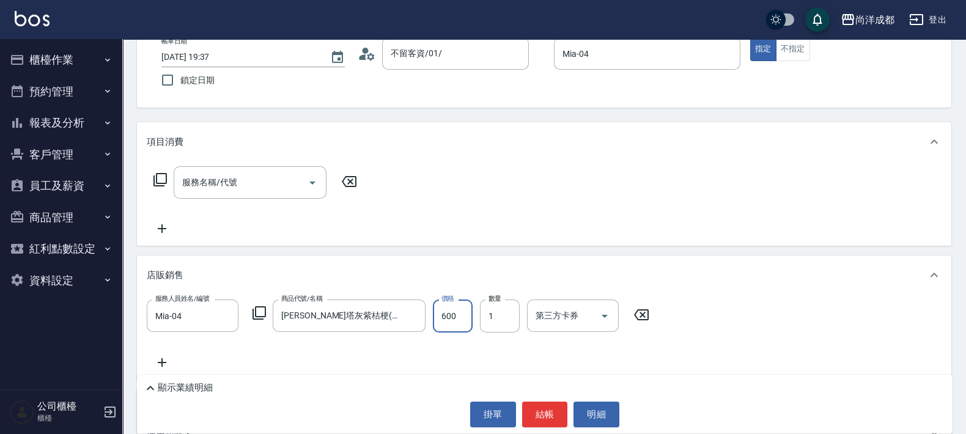
type input "0"
type input "50"
type input "501"
click at [544, 231] on div "服務名稱/代號 服務名稱/代號" at bounding box center [544, 203] width 814 height 84
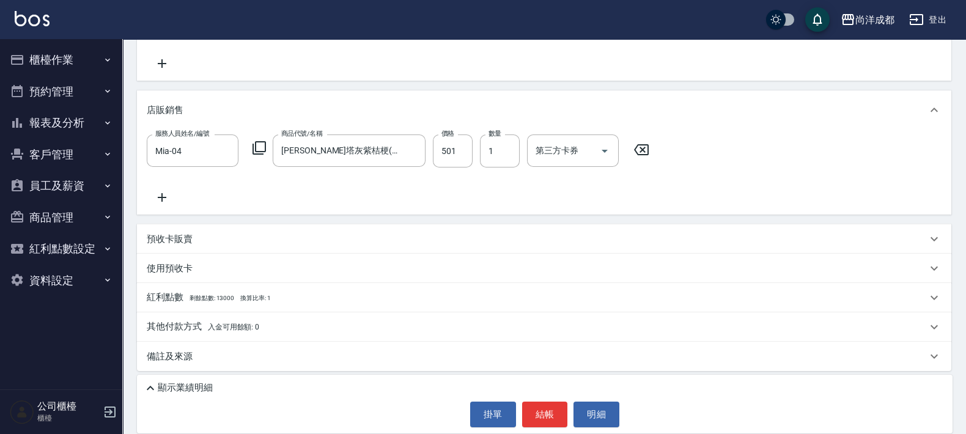
scroll to position [245, 0]
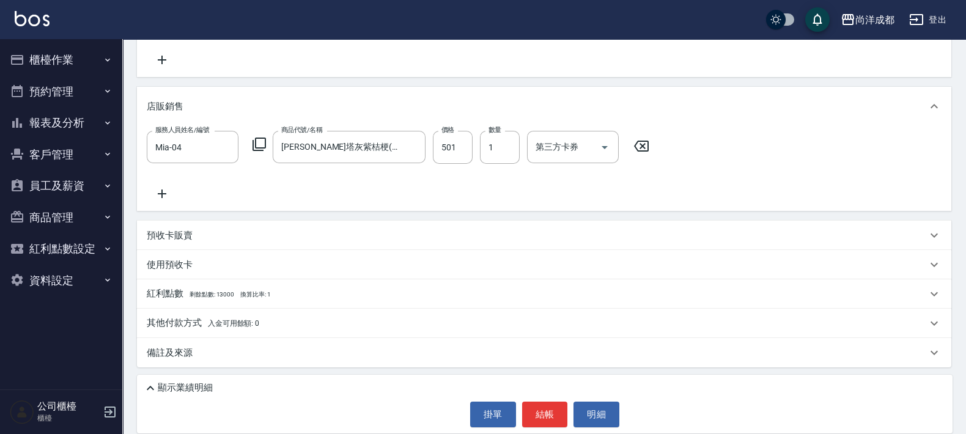
click at [180, 325] on p "其他付款方式 入金可用餘額: 0" at bounding box center [203, 323] width 113 height 13
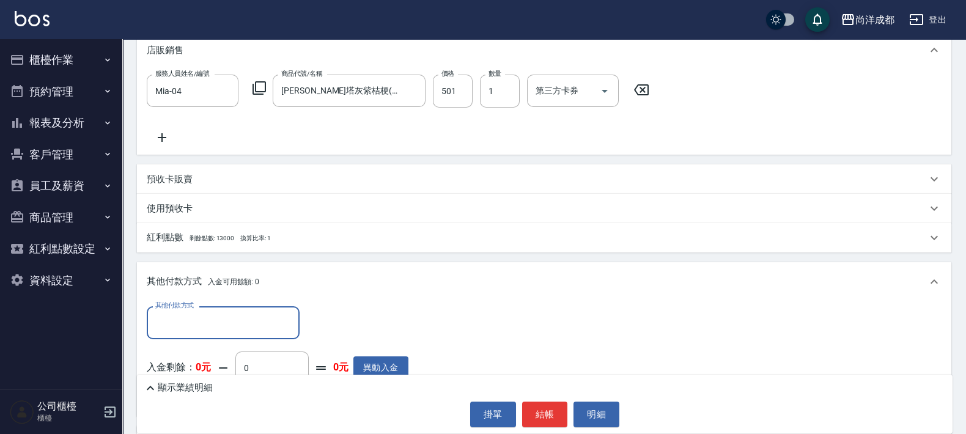
scroll to position [389, 0]
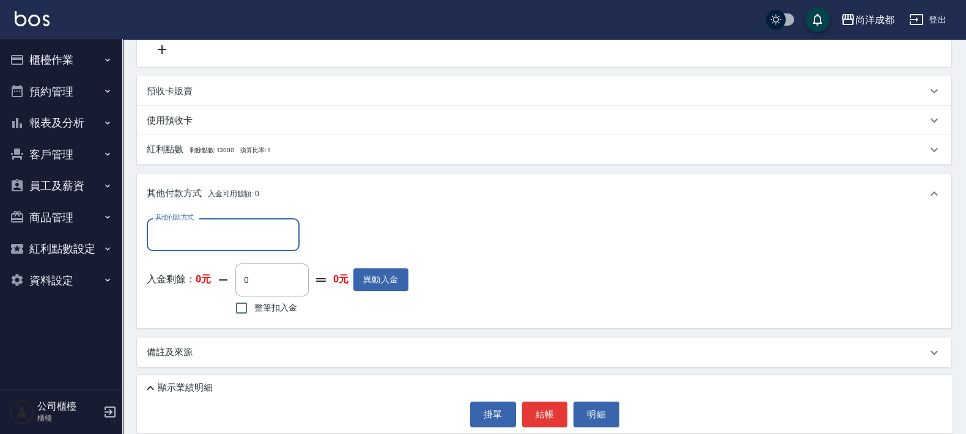
click at [237, 234] on input "其他付款方式" at bounding box center [223, 234] width 142 height 21
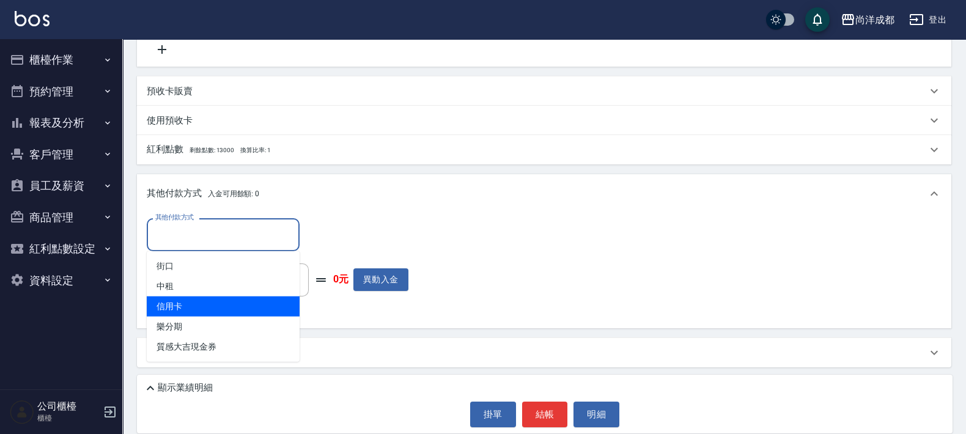
click at [172, 309] on span "信用卡" at bounding box center [223, 307] width 153 height 20
type input "信用卡"
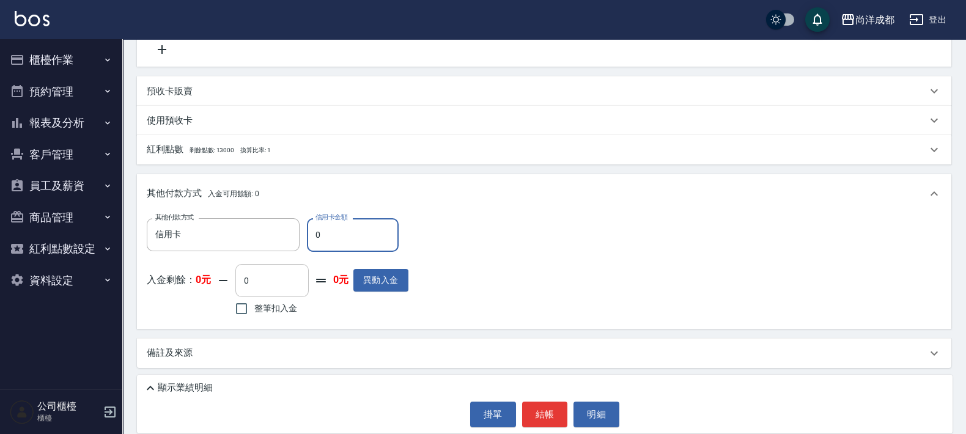
type input "55"
type input "40"
type input "501"
type input "0"
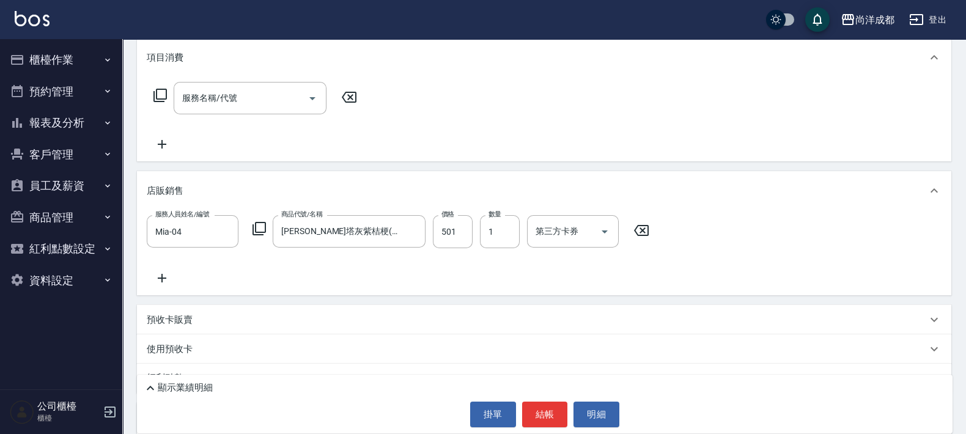
scroll to position [390, 0]
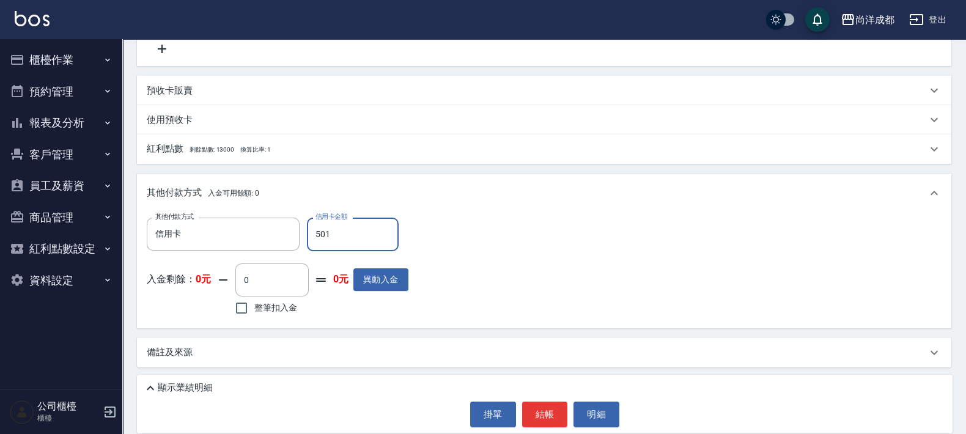
type input "501"
click at [168, 385] on p "顯示業績明細" at bounding box center [185, 388] width 55 height 13
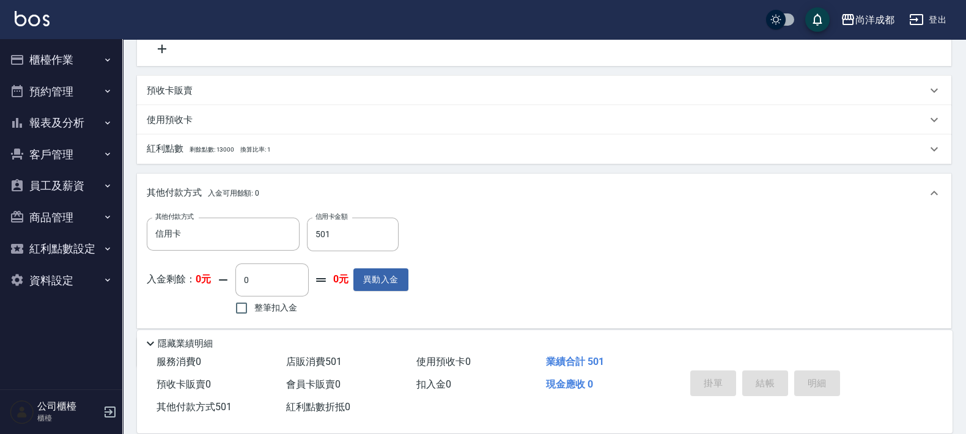
type input "[DATE] 19:39"
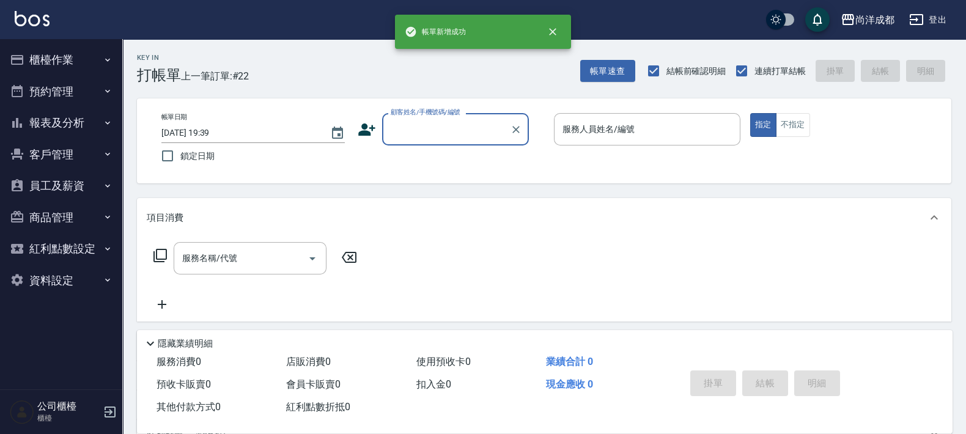
scroll to position [0, 0]
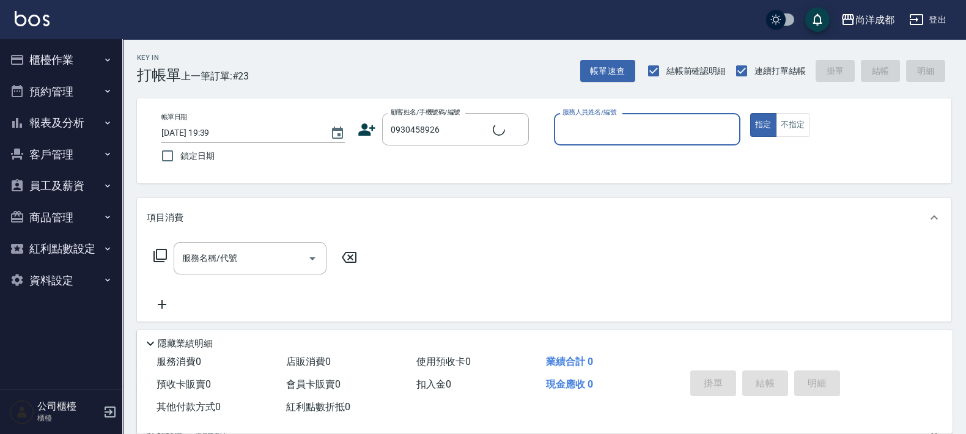
type input "[PERSON_NAME]/0930458926/"
type input "Lance-02"
click at [750, 113] on button "指定" at bounding box center [763, 125] width 26 height 24
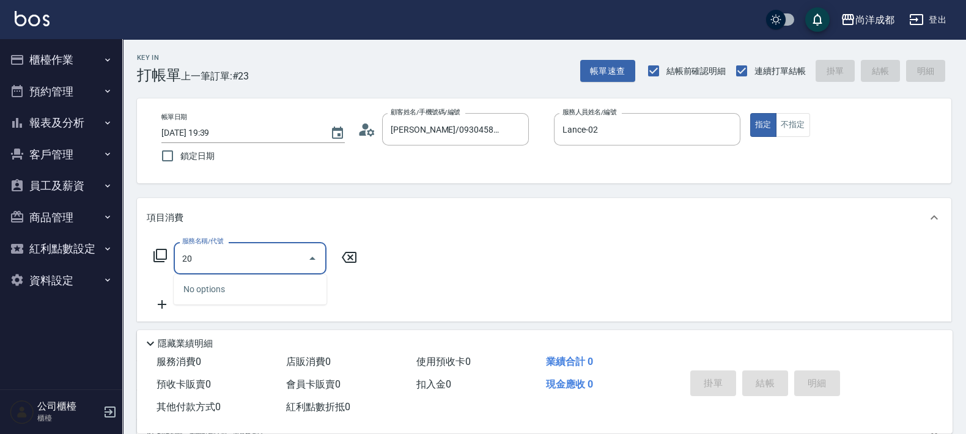
type input "201"
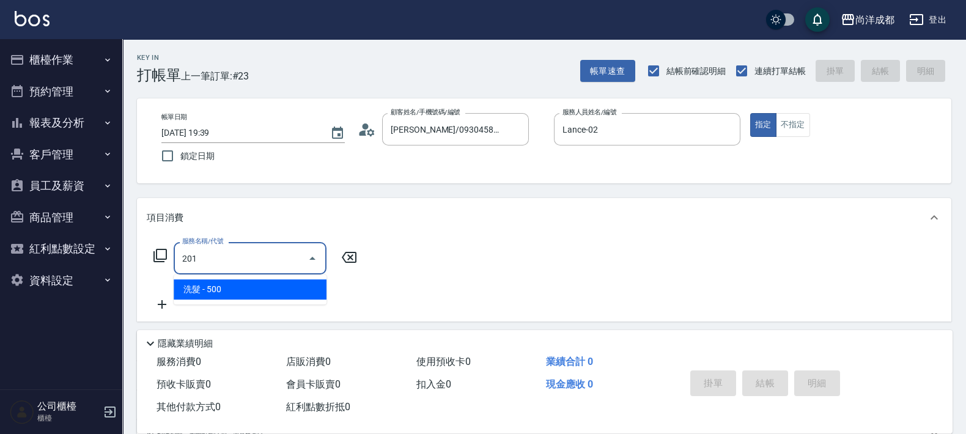
type input "50"
type input "洗髮(201)"
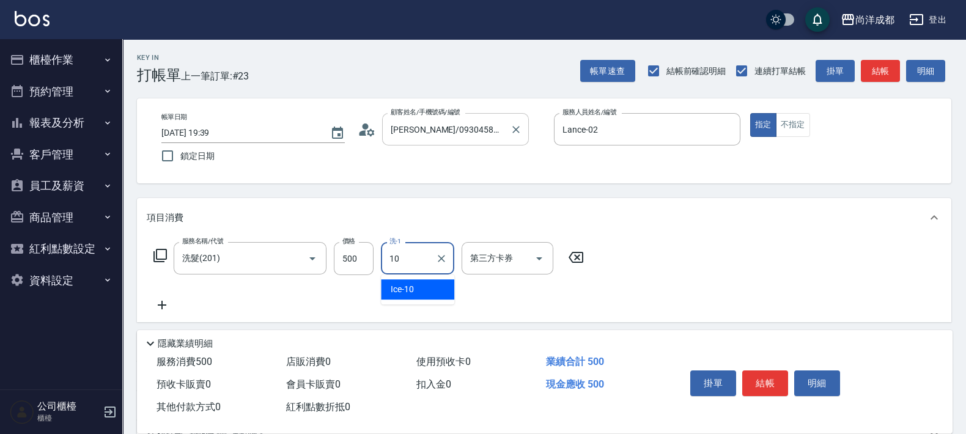
type input "Ice-10"
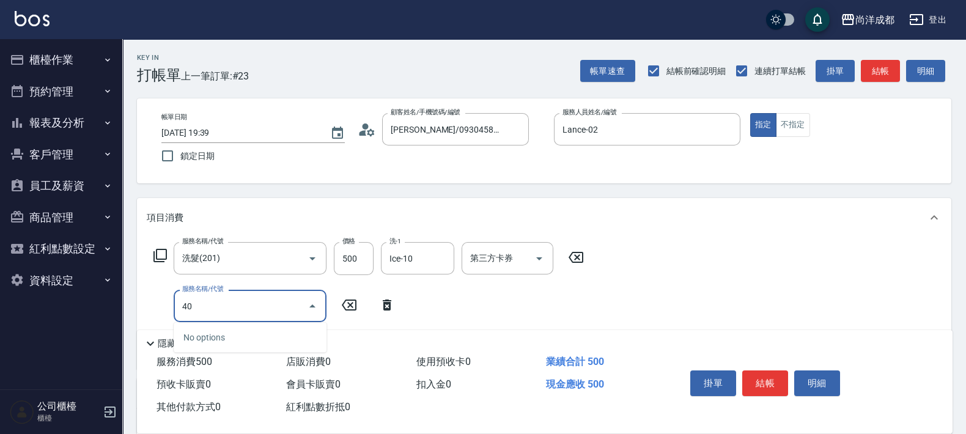
type input "401"
type input "70"
type input "剪髮(401)"
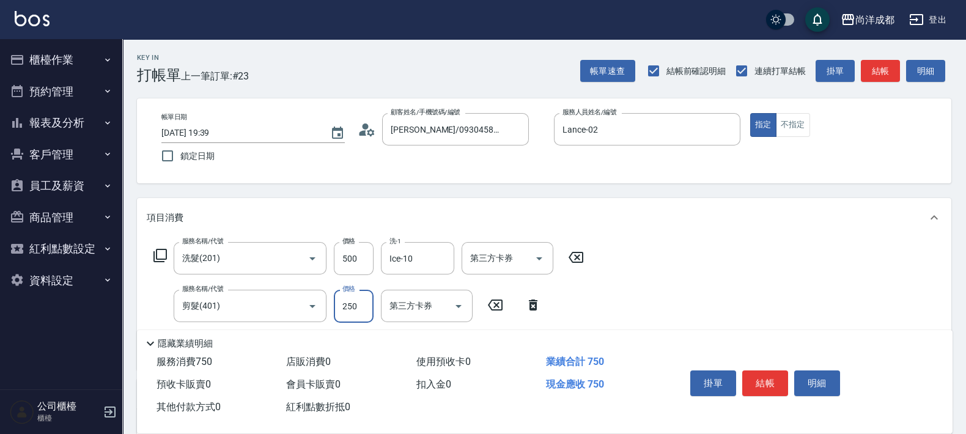
type input "50"
type input "87"
click at [344, 304] on input "87" at bounding box center [354, 306] width 40 height 33
type input "60"
type input "187"
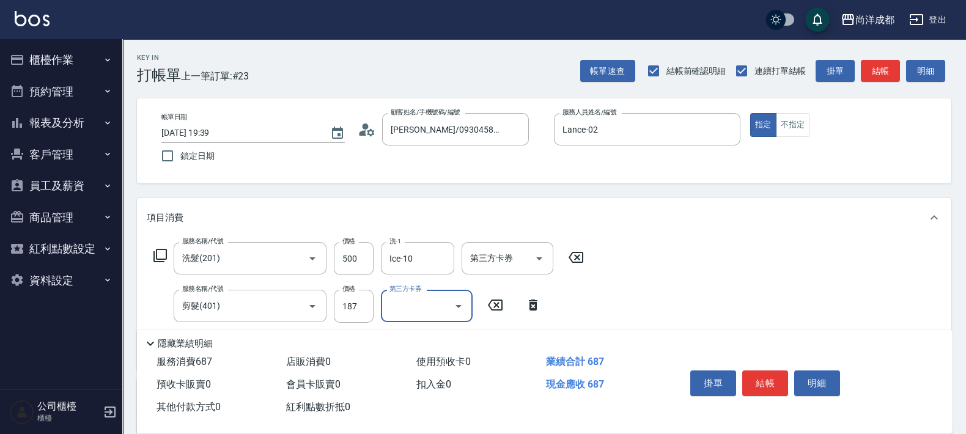
scroll to position [238, 0]
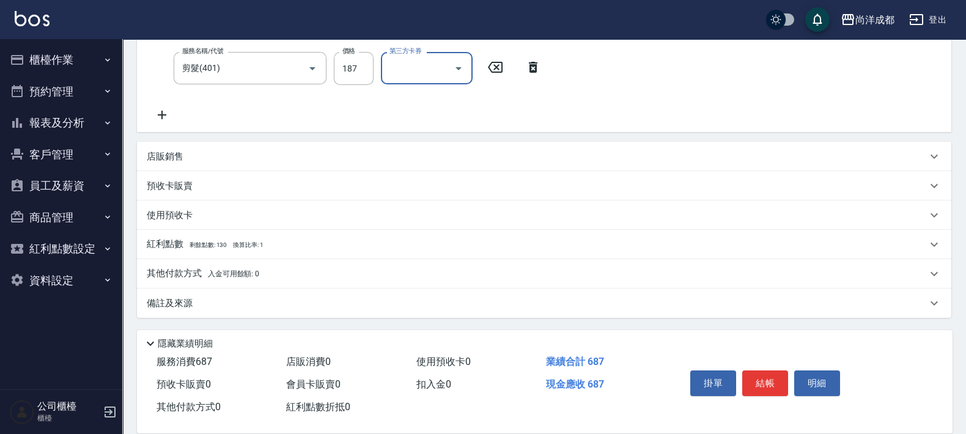
click at [183, 275] on p "其他付款方式 入金可用餘額: 0" at bounding box center [203, 273] width 113 height 13
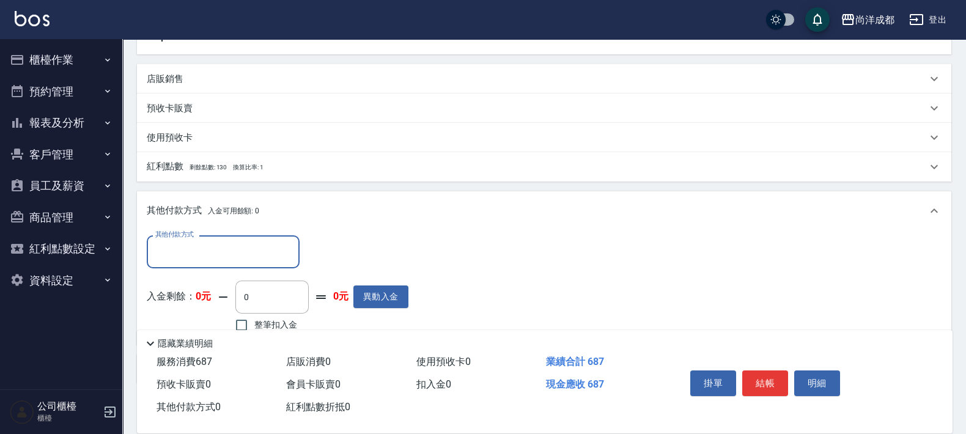
scroll to position [382, 0]
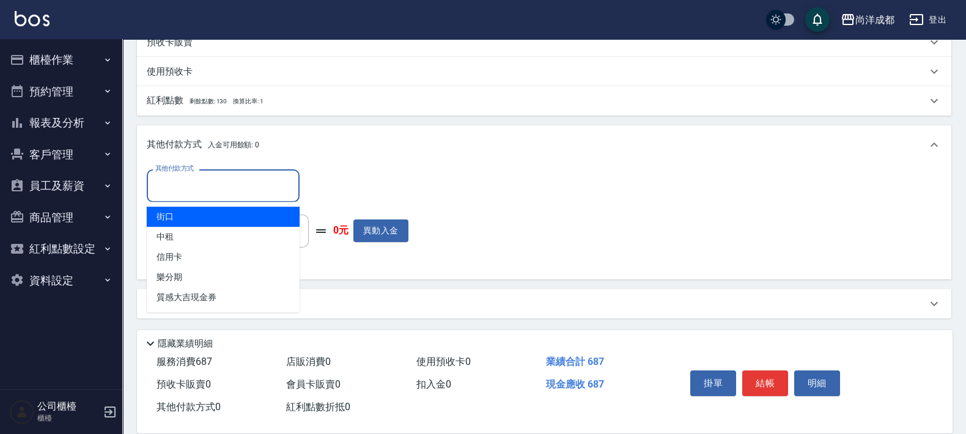
drag, startPoint x: 230, startPoint y: 191, endPoint x: 154, endPoint y: 284, distance: 119.9
click at [229, 193] on input "其他付款方式" at bounding box center [223, 185] width 142 height 21
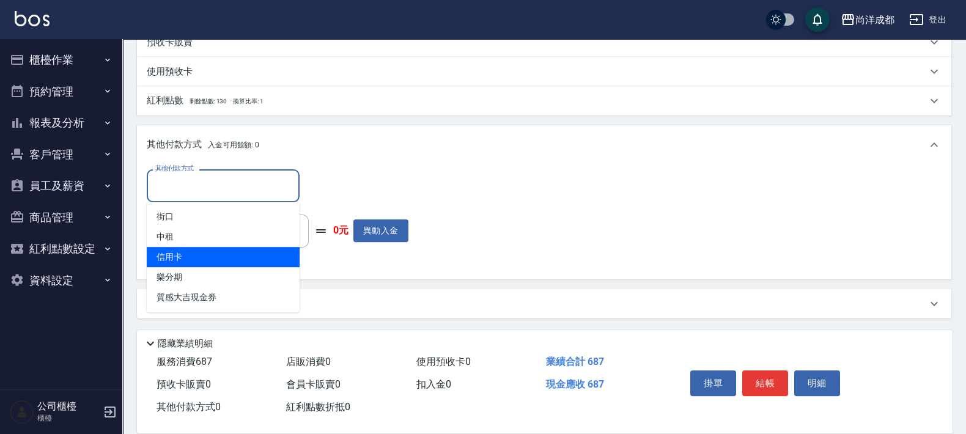
click at [161, 263] on span "信用卡" at bounding box center [223, 257] width 153 height 20
type input "信用卡"
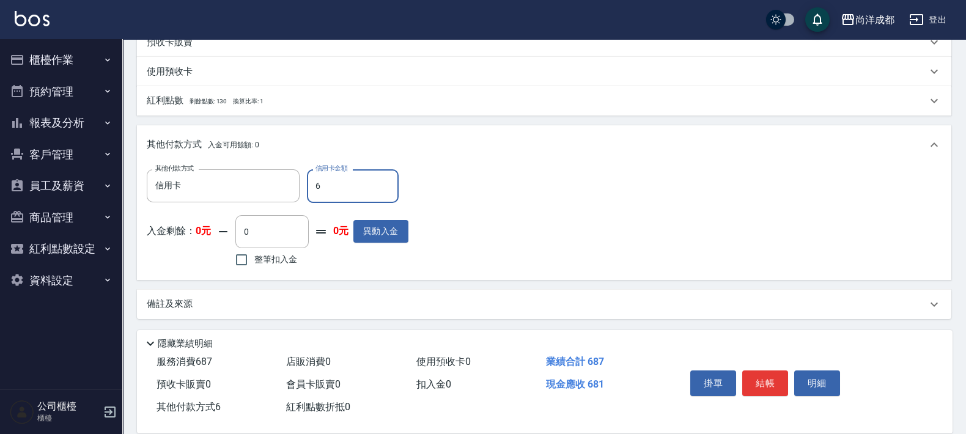
type input "68"
type input "0"
type input "687"
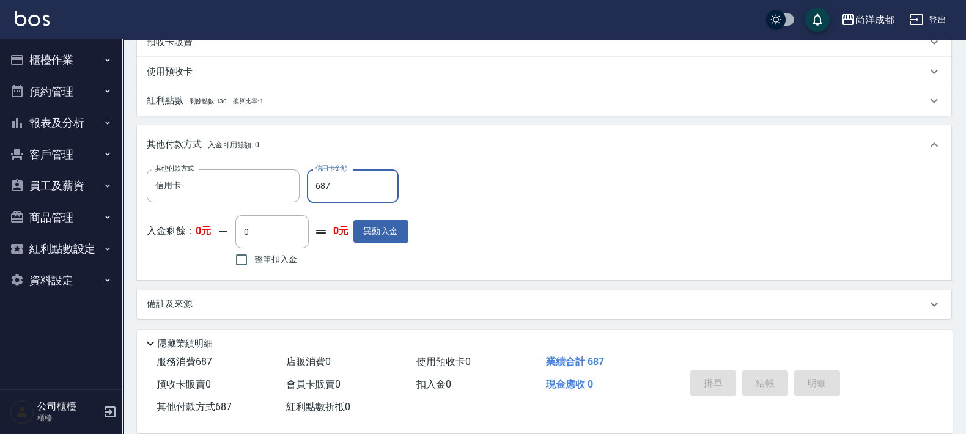
type input "[DATE] 19:40"
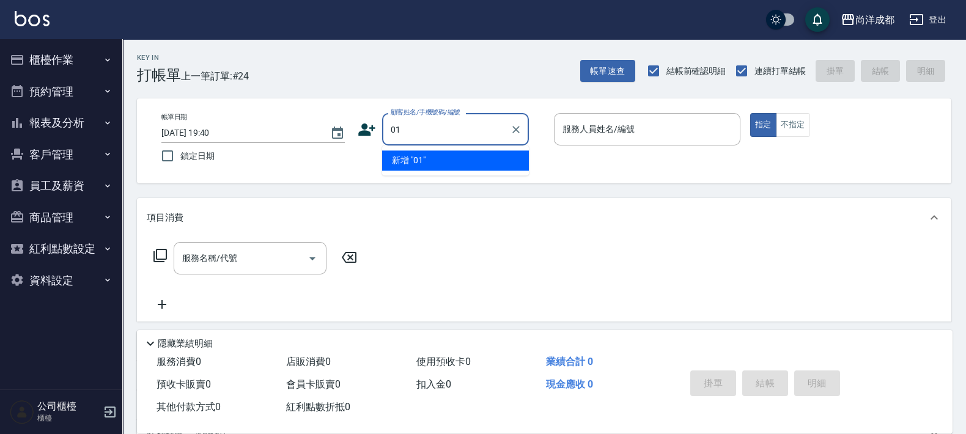
type input "01"
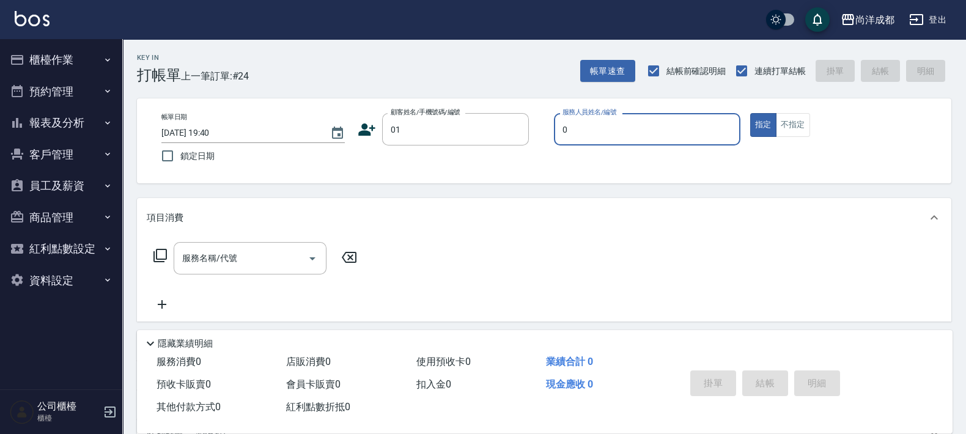
type input "01"
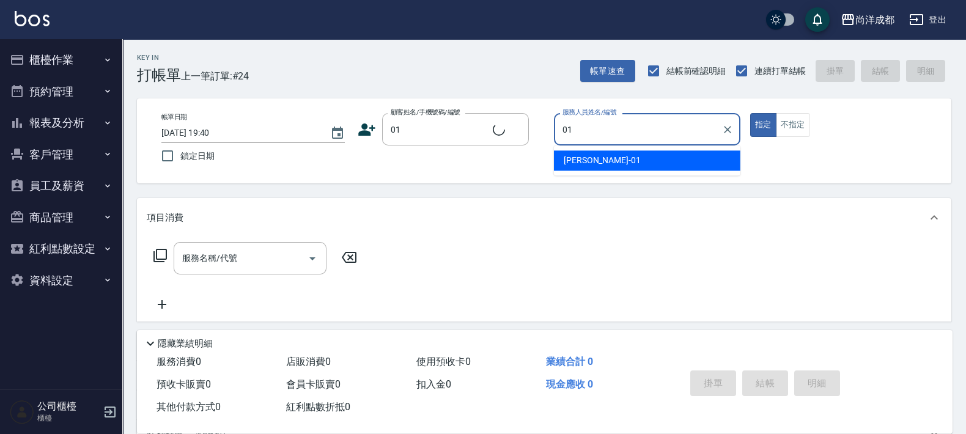
type input "不留客資/01/"
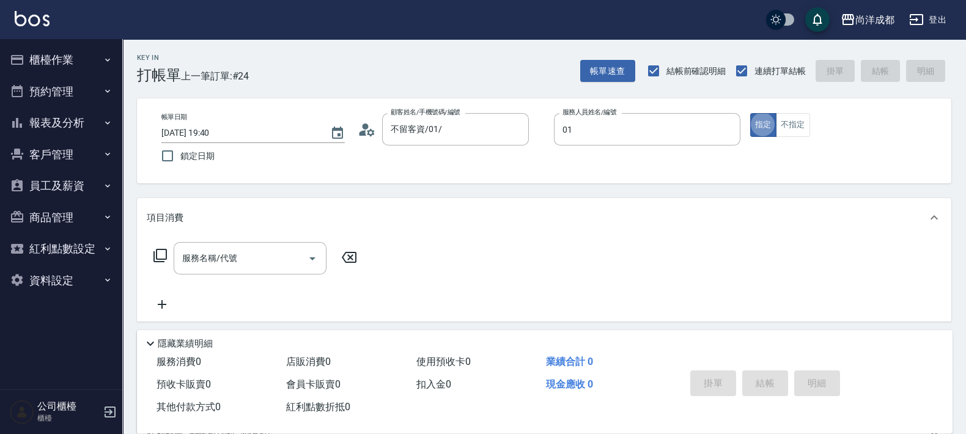
type input "[PERSON_NAME]-01"
click at [796, 122] on button "不指定" at bounding box center [793, 125] width 34 height 24
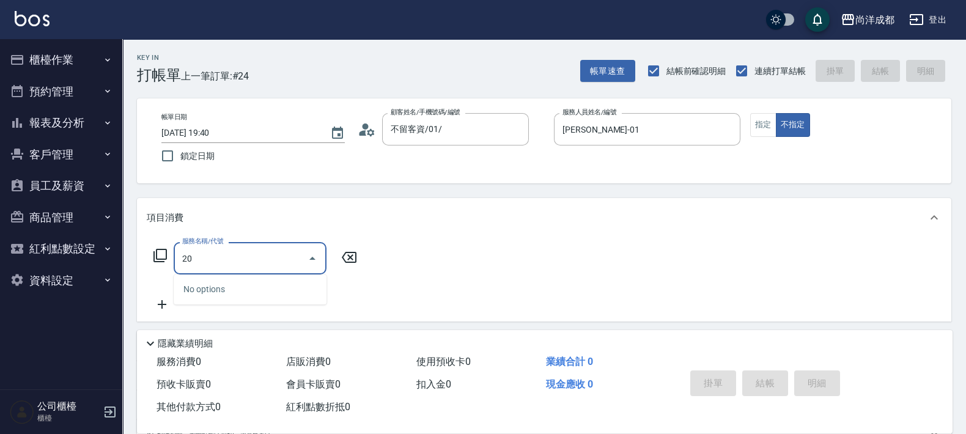
type input "203"
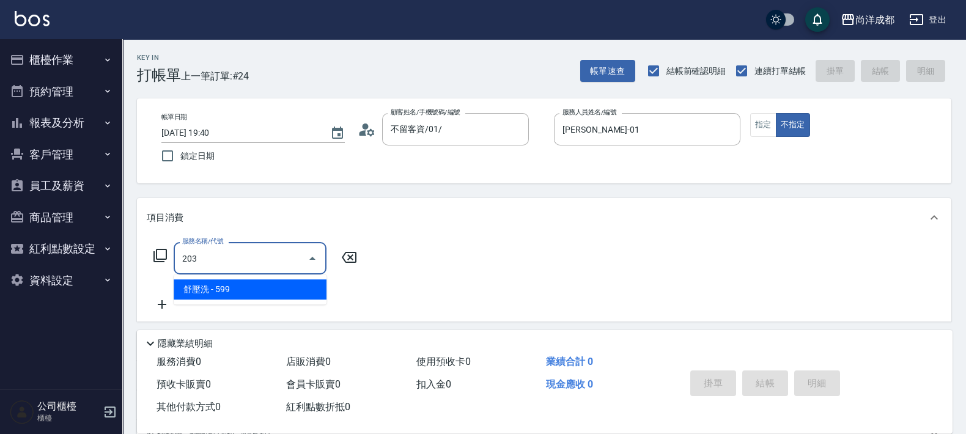
type input "50"
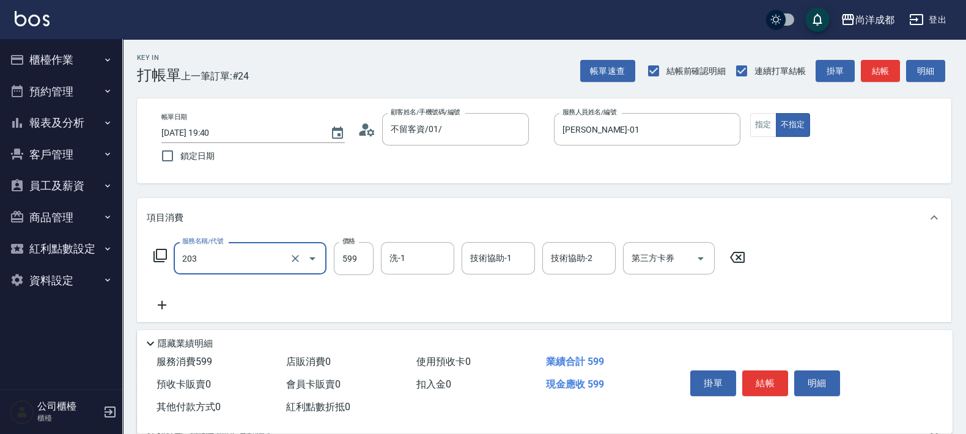
type input "舒壓洗(203)"
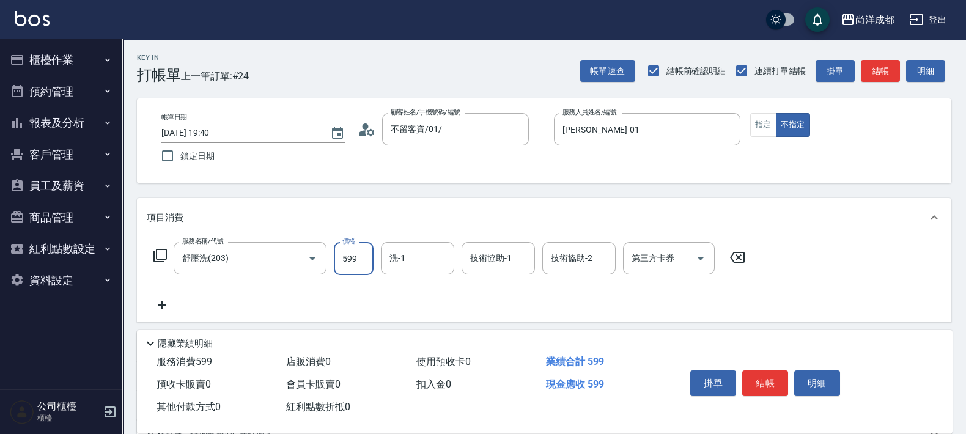
type input "0"
type input "58"
type input "50"
type input "588"
type input "[PERSON_NAME]-13"
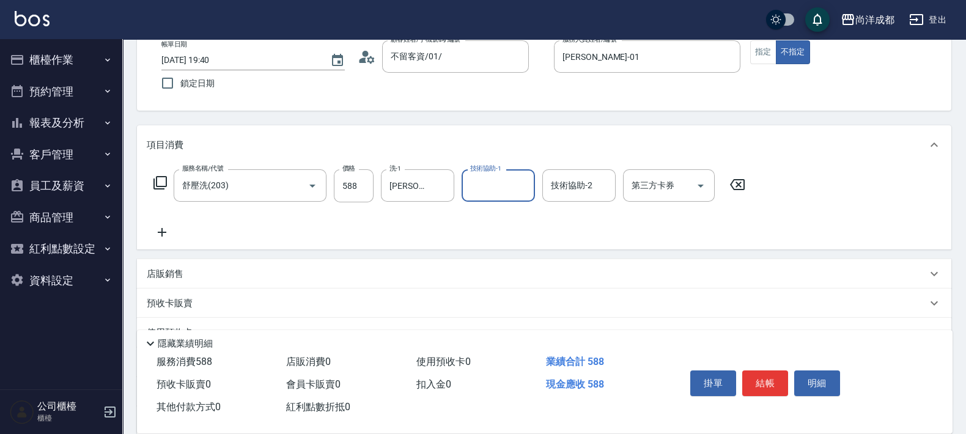
scroll to position [190, 0]
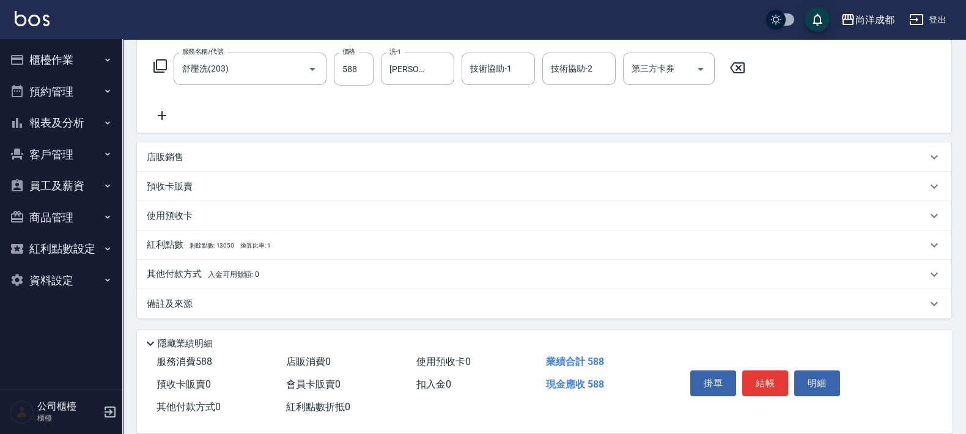
click at [172, 276] on p "其他付款方式 入金可用餘額: 0" at bounding box center [203, 274] width 113 height 13
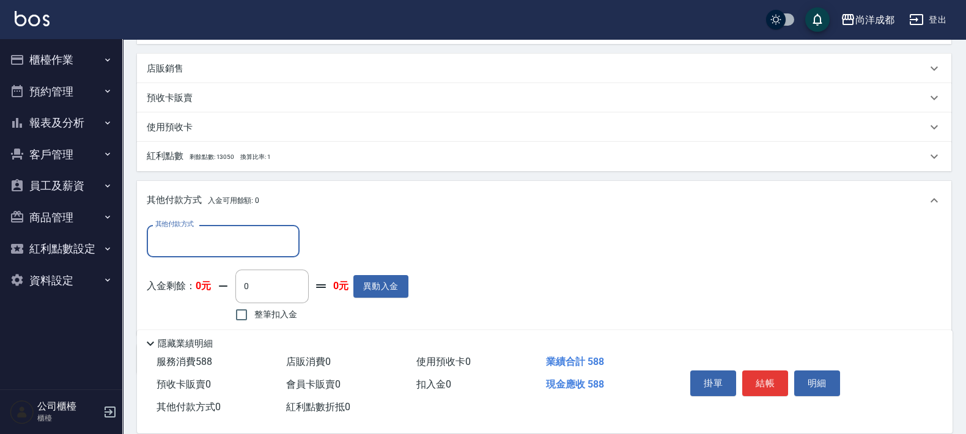
scroll to position [333, 0]
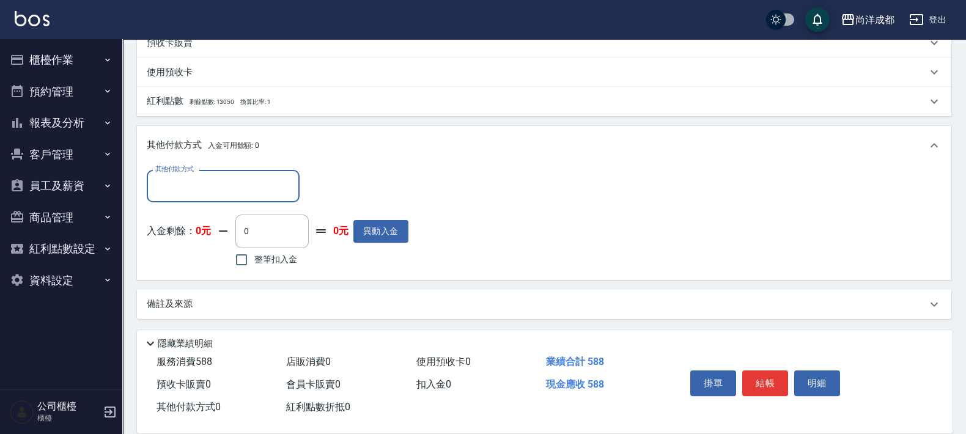
click at [243, 188] on input "其他付款方式" at bounding box center [223, 185] width 142 height 21
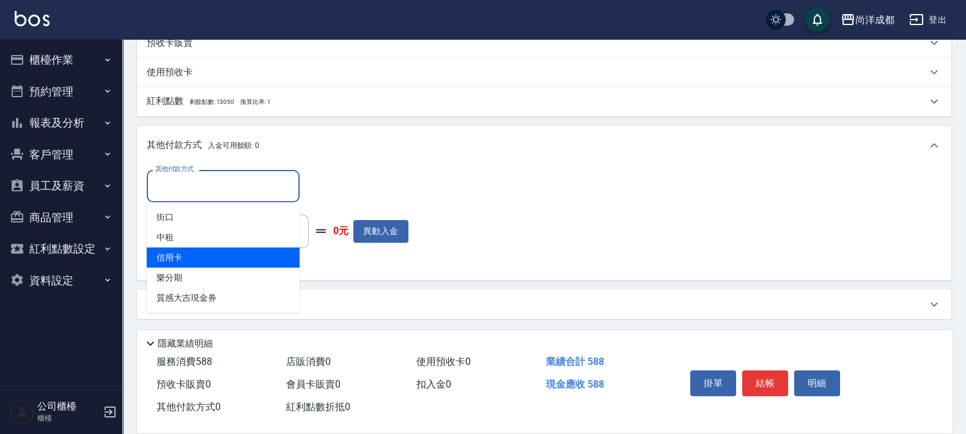
click at [171, 257] on span "信用卡" at bounding box center [223, 258] width 153 height 20
type input "信用卡"
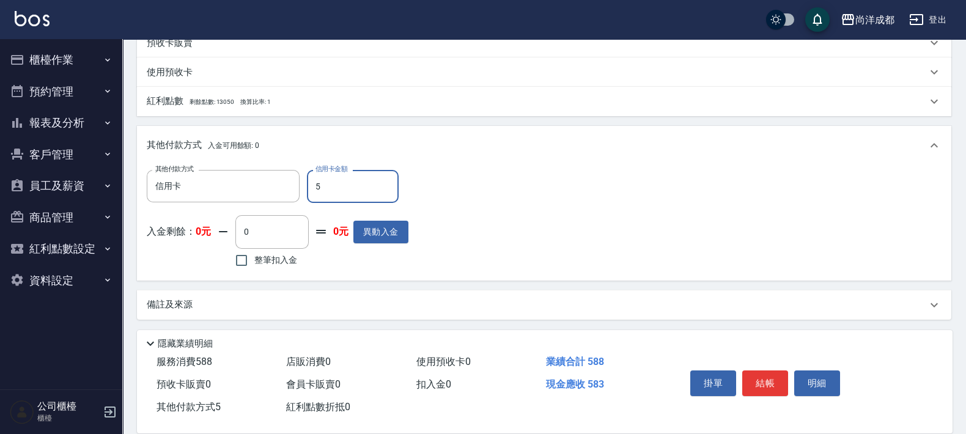
type input "58"
type input "0"
type input "588"
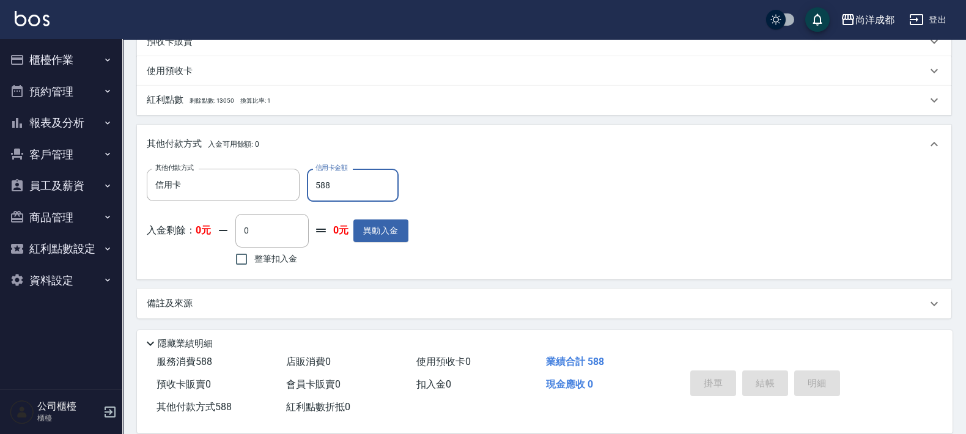
type input "[DATE] 19:44"
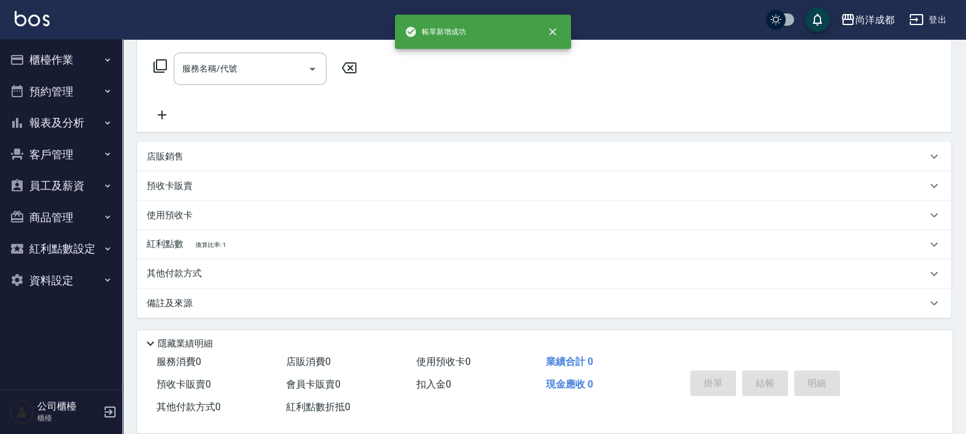
scroll to position [0, 0]
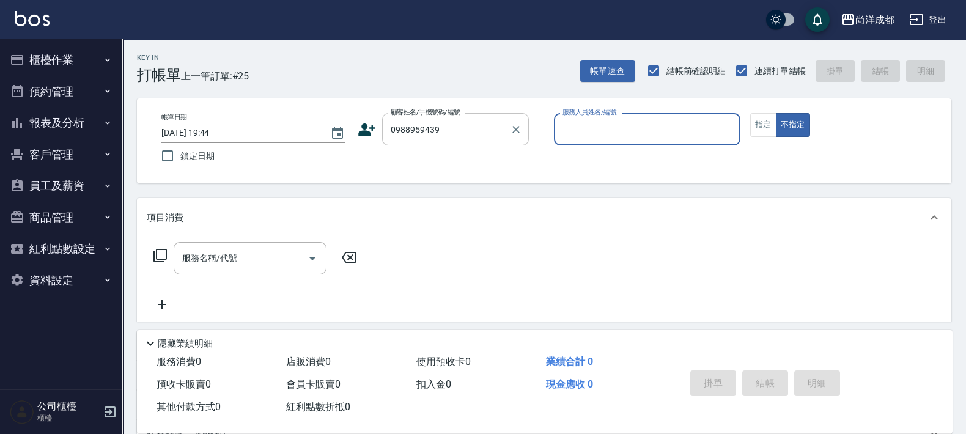
click at [431, 130] on input "0988959439" at bounding box center [446, 129] width 117 height 21
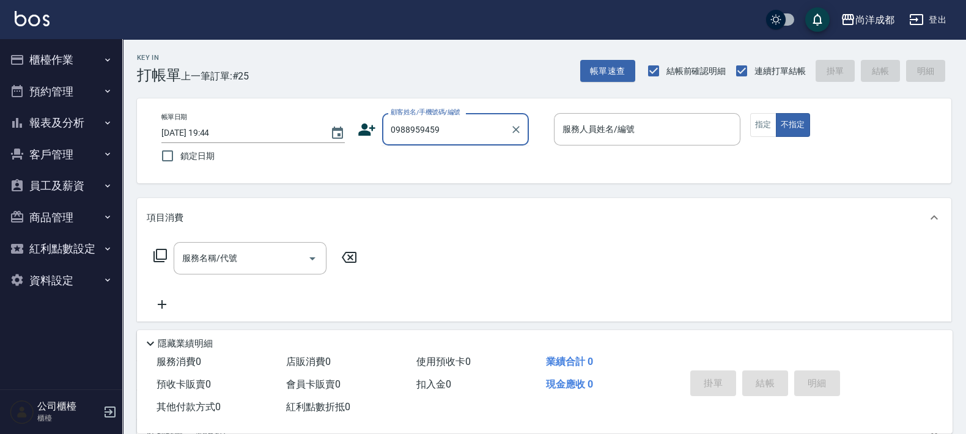
click at [432, 125] on input "0988959459" at bounding box center [446, 129] width 117 height 21
click at [442, 123] on input "0988959419" at bounding box center [446, 129] width 117 height 21
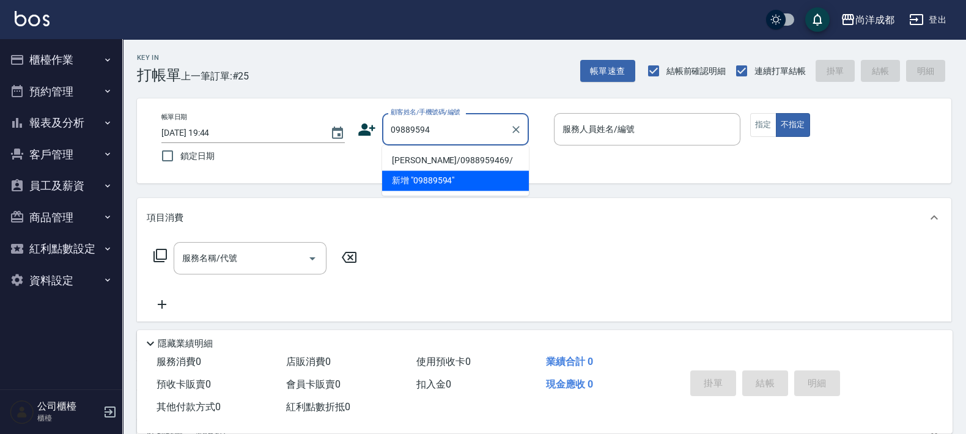
click at [441, 158] on li "[PERSON_NAME]/0988959469/" at bounding box center [455, 160] width 147 height 20
type input "[PERSON_NAME]/0988959469/"
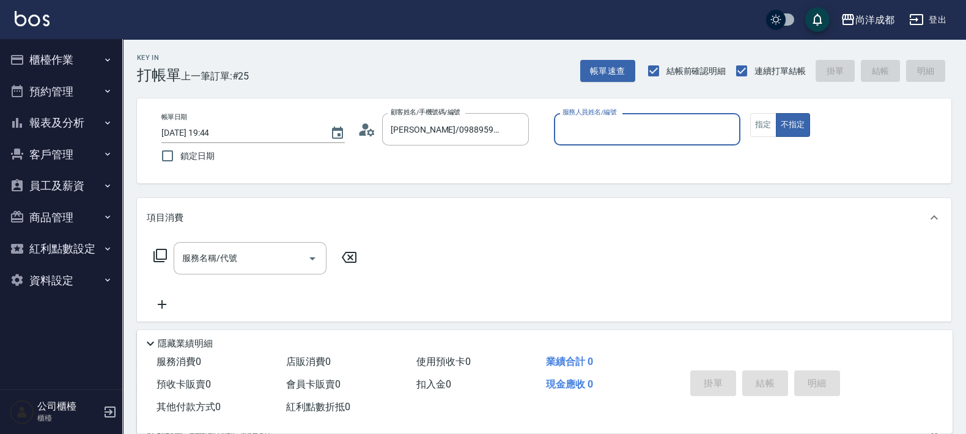
type input "Lance-02"
click at [776, 113] on button "不指定" at bounding box center [793, 125] width 34 height 24
click at [763, 126] on button "指定" at bounding box center [763, 125] width 26 height 24
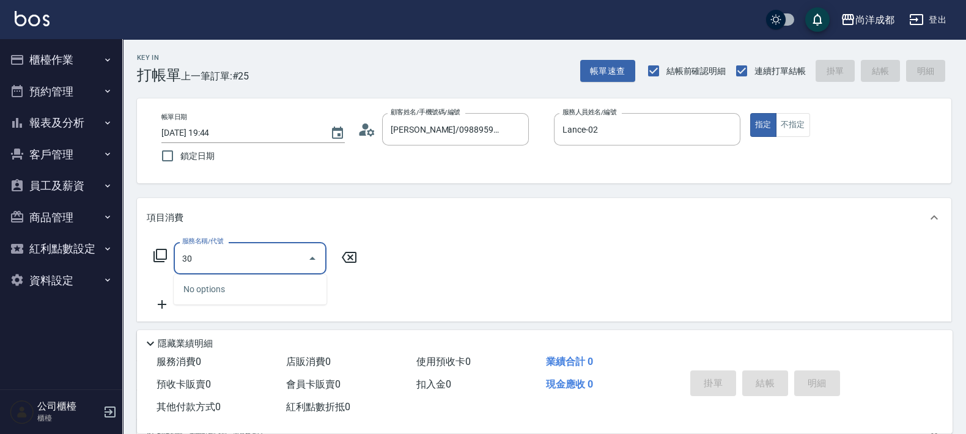
type input "301"
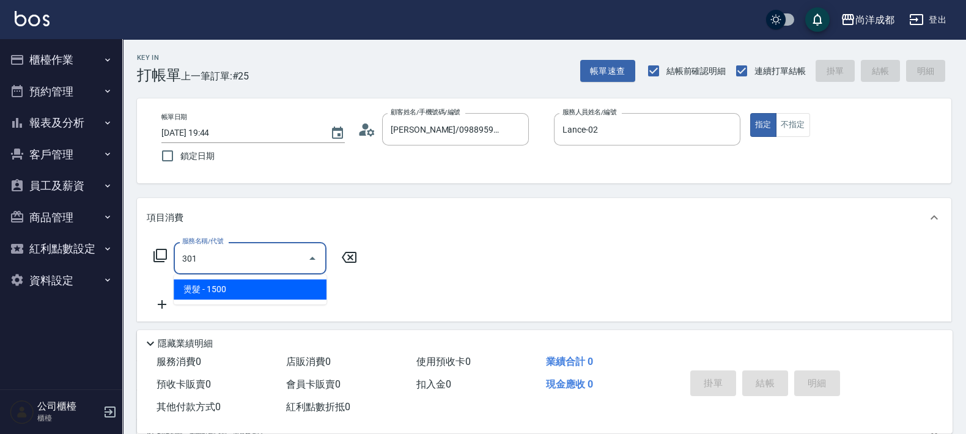
type input "150"
type input "燙髮(301)"
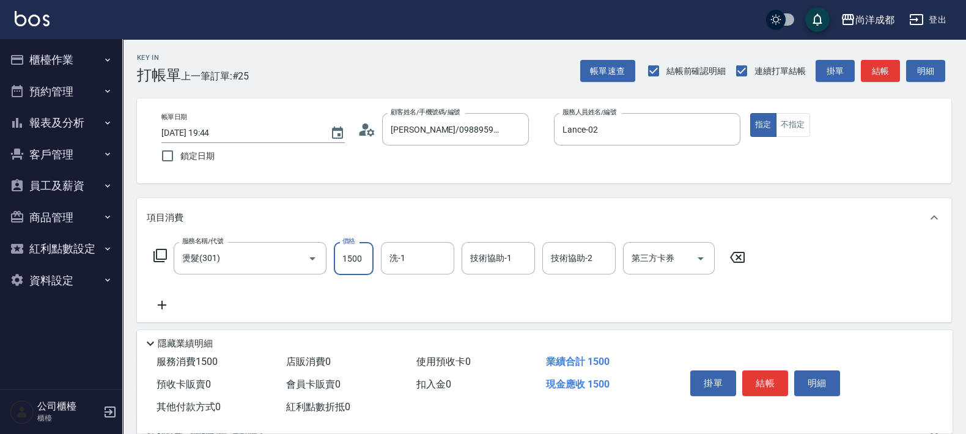
type input "0"
type input "29"
type input "20"
type input "2980"
type input "290"
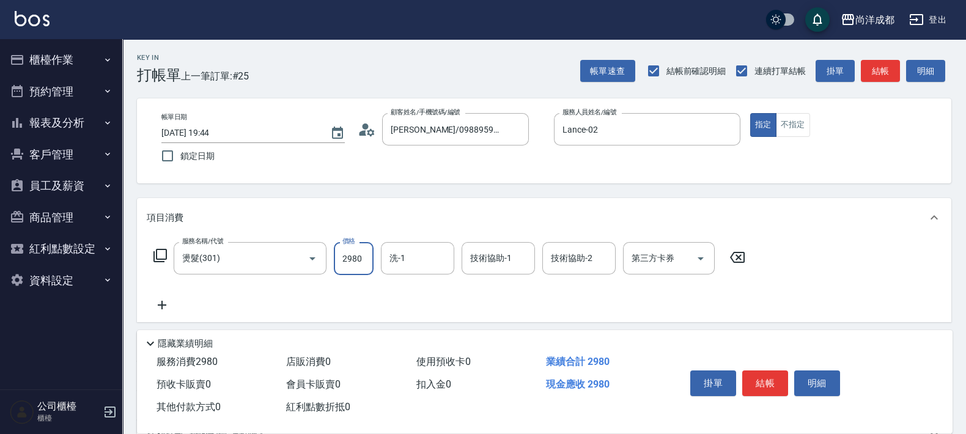
type input "2980"
type input "Ice-10"
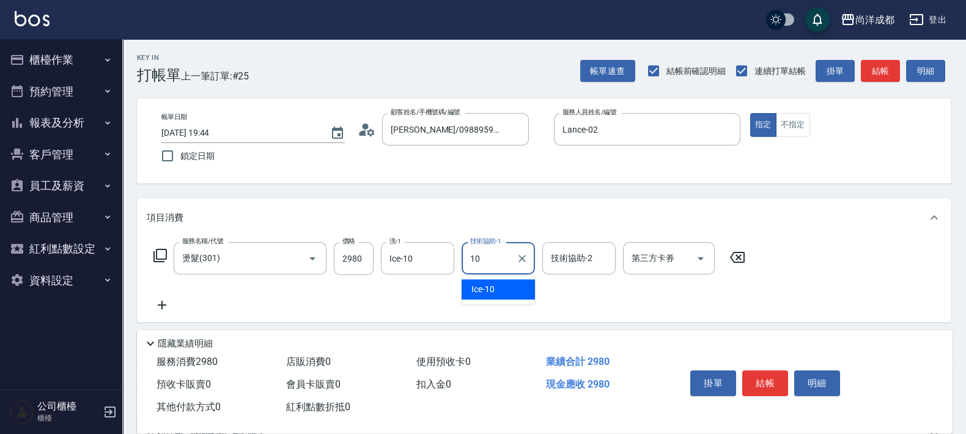
type input "Ice-10"
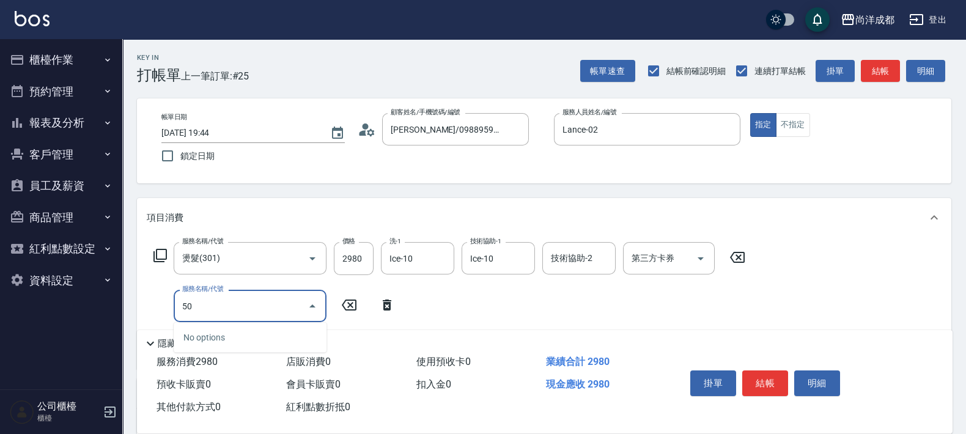
type input "501"
type input "390"
type input "染髮(501)"
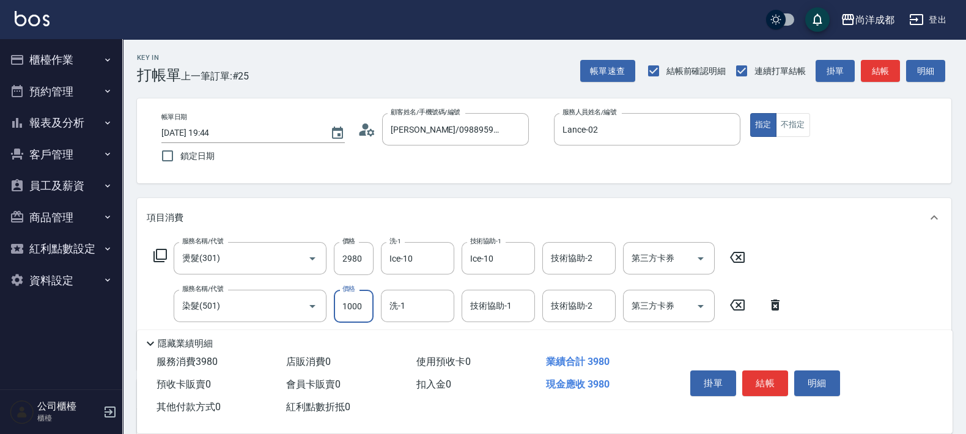
type input "290"
type input "11"
type input "300"
type input "114"
type input "410"
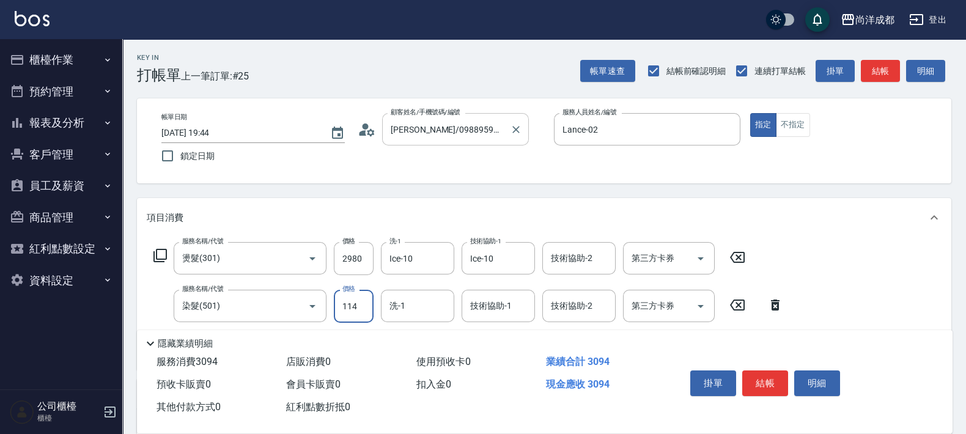
type input "1141"
type input "1430"
type input "11419"
click at [348, 306] on input "11419" at bounding box center [354, 306] width 40 height 33
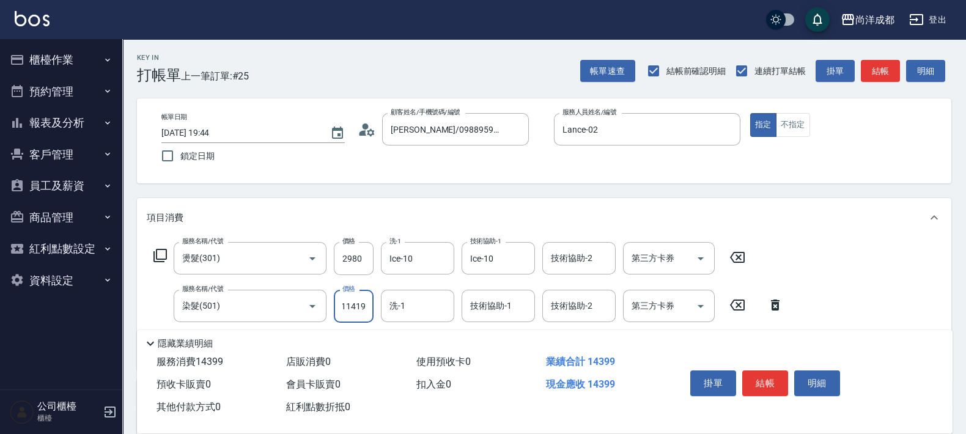
type input "430"
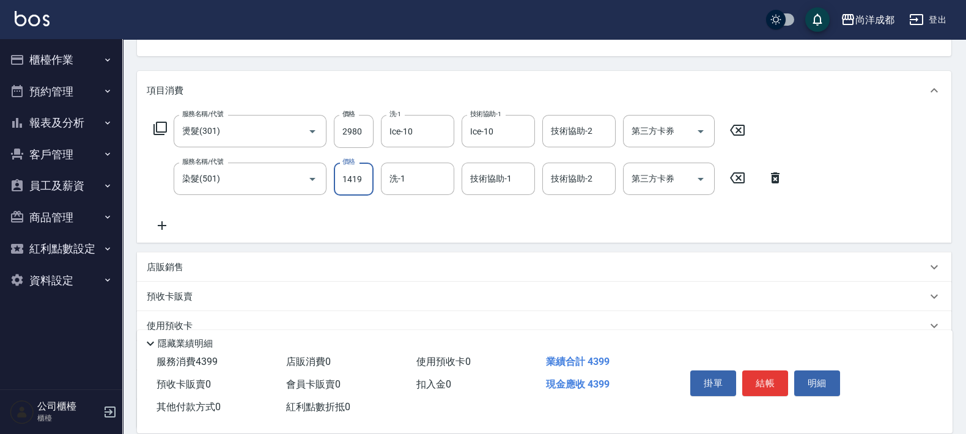
scroll to position [238, 0]
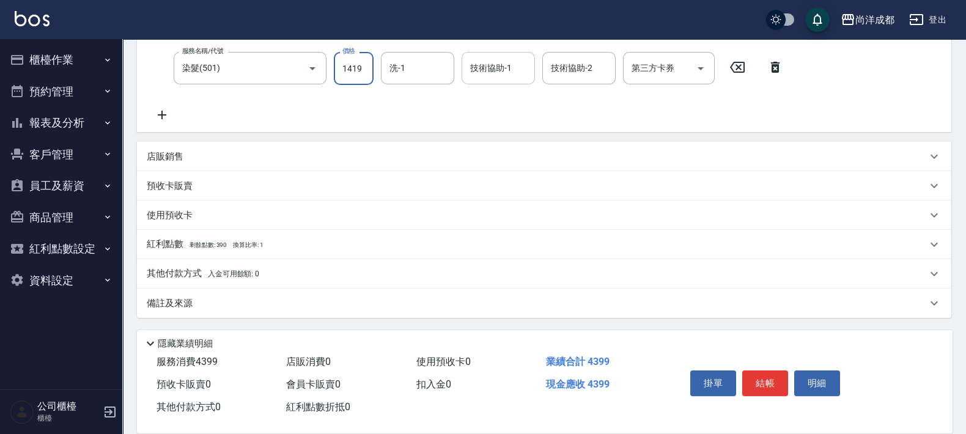
click at [504, 79] on div "技術協助-1" at bounding box center [498, 68] width 73 height 32
type input "1419"
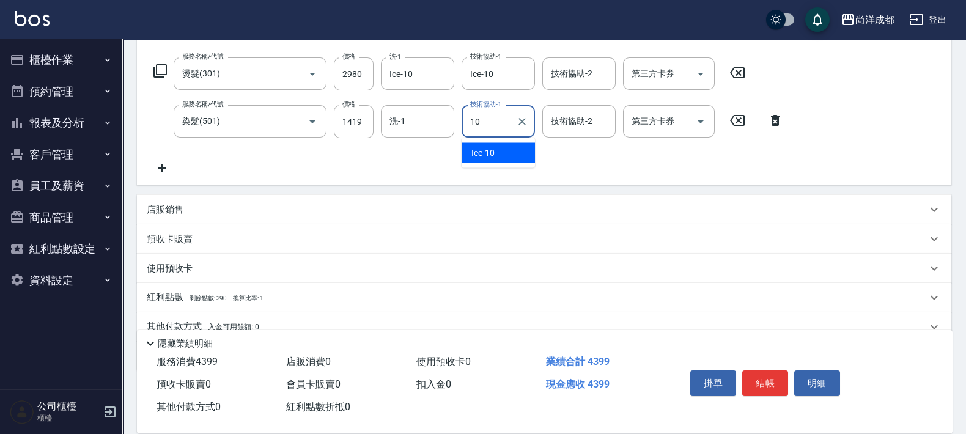
type input "Ice-10"
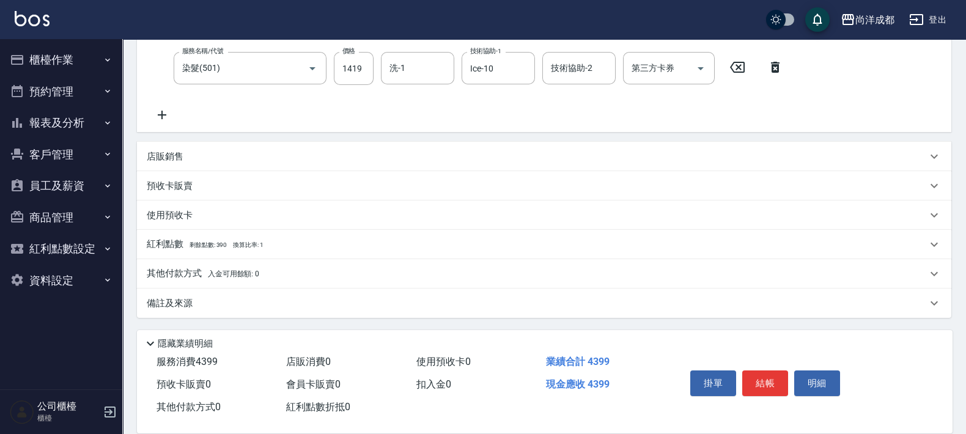
click at [178, 272] on p "其他付款方式 入金可用餘額: 0" at bounding box center [203, 273] width 113 height 13
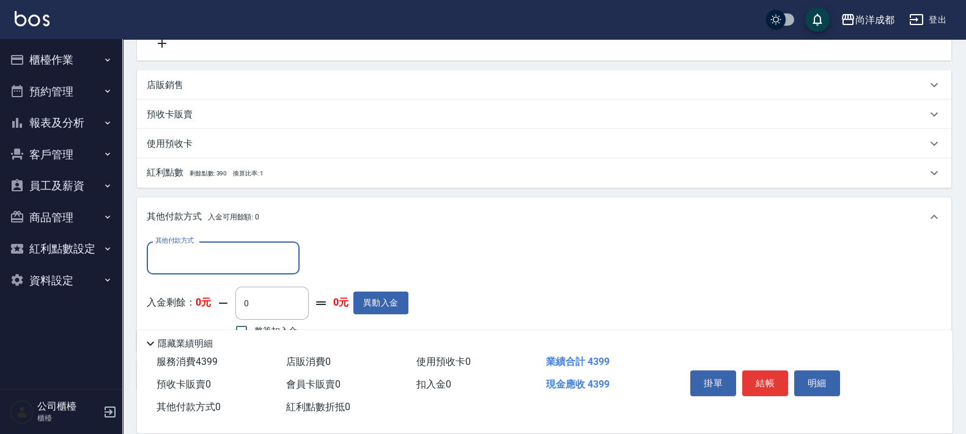
scroll to position [382, 0]
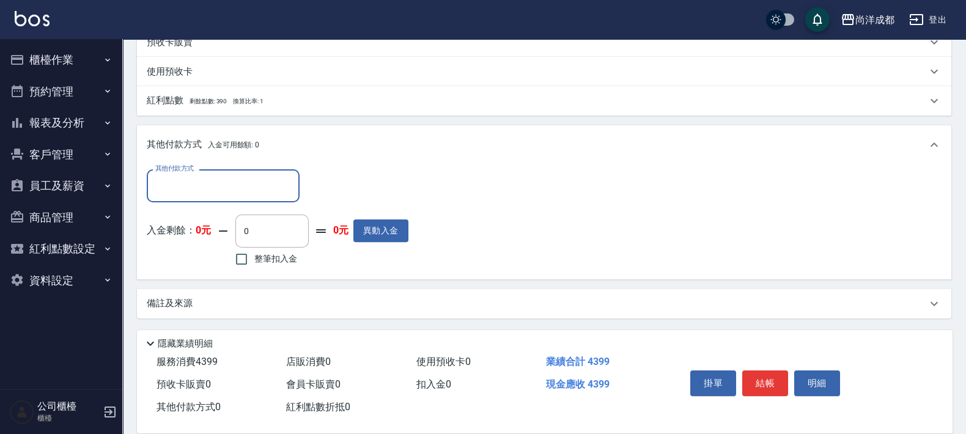
drag, startPoint x: 211, startPoint y: 189, endPoint x: 202, endPoint y: 201, distance: 14.8
click at [209, 190] on input "其他付款方式" at bounding box center [223, 185] width 142 height 21
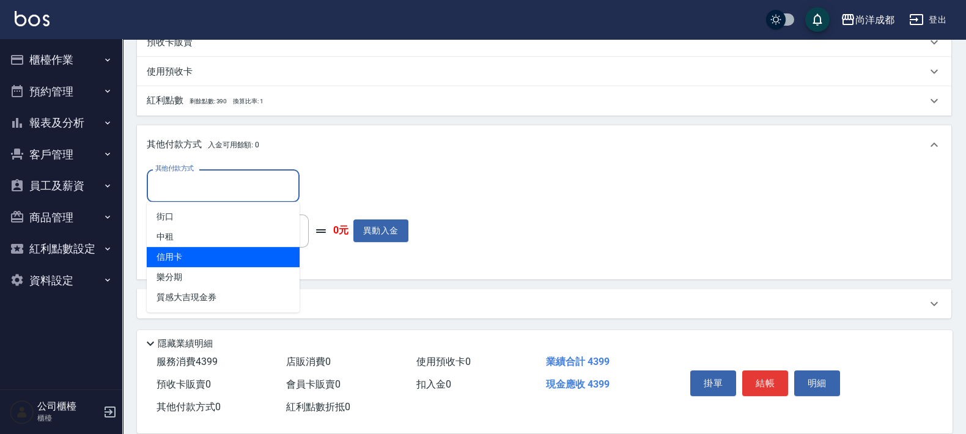
click at [180, 249] on span "信用卡" at bounding box center [223, 257] width 153 height 20
type input "信用卡"
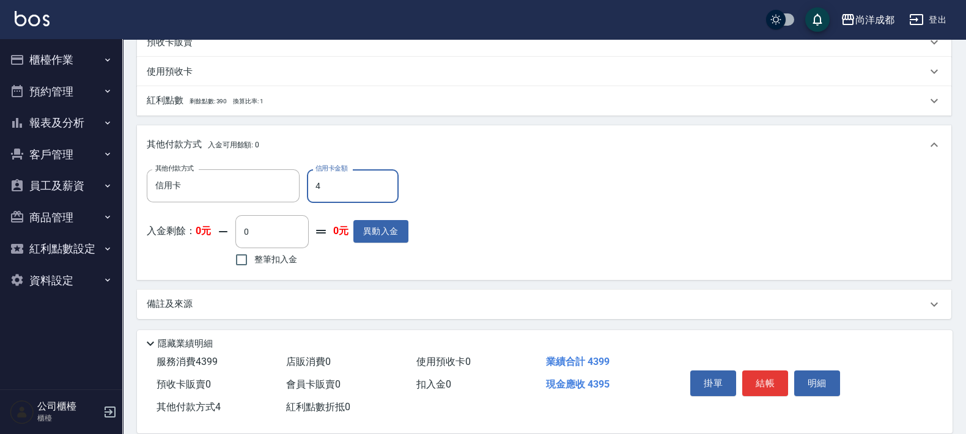
type input "43"
type input "390"
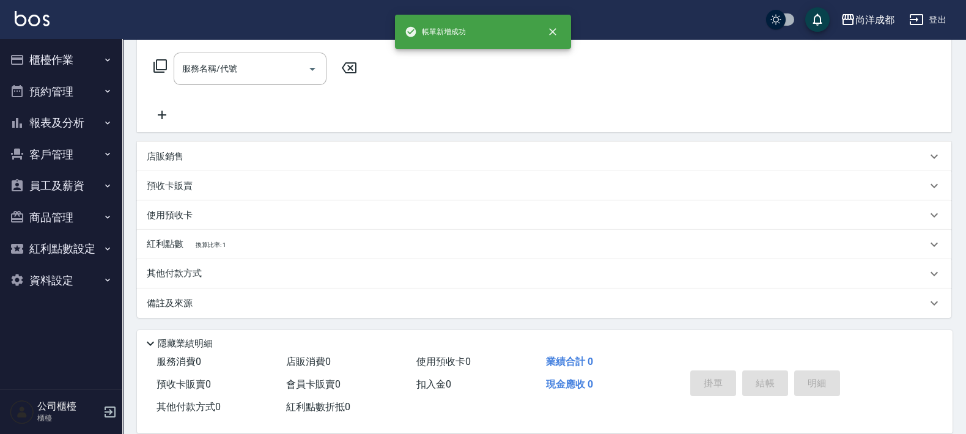
scroll to position [0, 0]
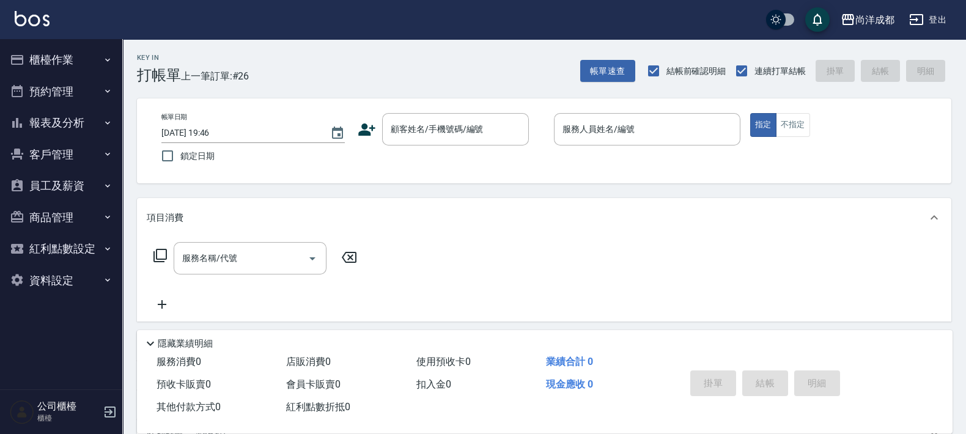
drag, startPoint x: 531, startPoint y: 236, endPoint x: 512, endPoint y: 391, distance: 156.5
click at [407, 133] on input "顧客姓名/手機號碼/編號" at bounding box center [446, 129] width 117 height 21
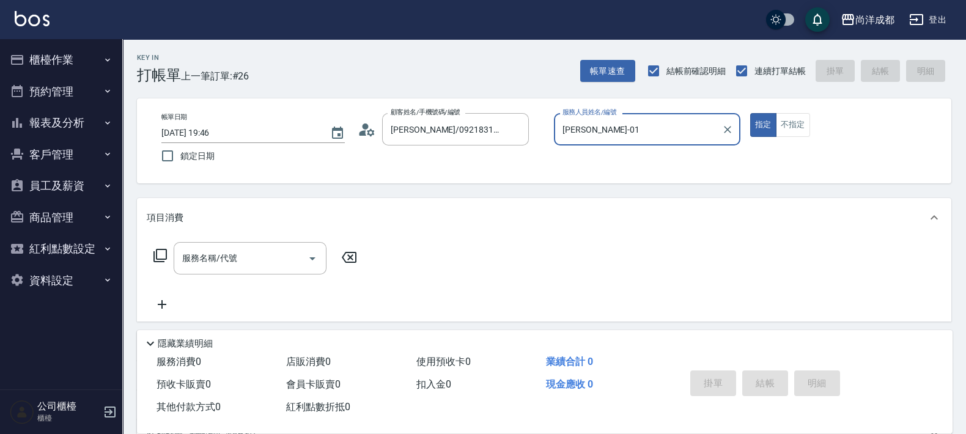
click at [750, 113] on button "指定" at bounding box center [763, 125] width 26 height 24
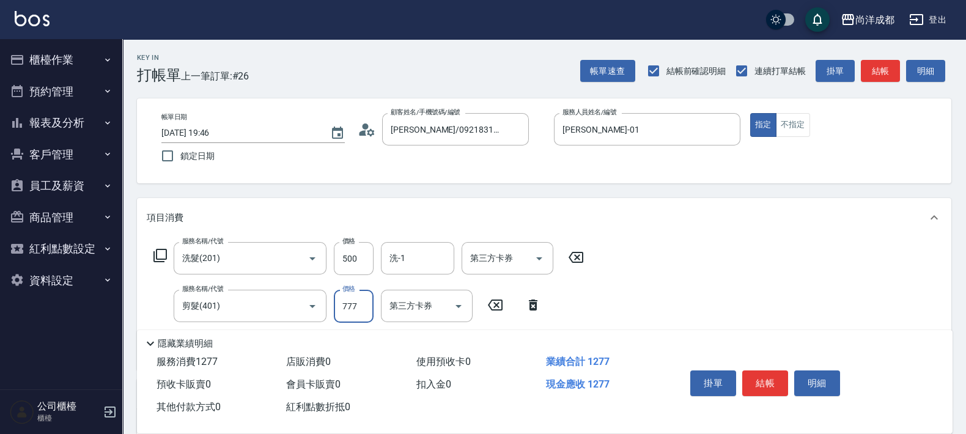
click at [731, 238] on div "服務名稱/代號 洗髮(201) 服務名稱/代號 價格 500 價格 洗-1 洗-1 第三方卡券 第三方卡券 服務名稱/代號 剪髮(401) 服務名稱/代號 價…" at bounding box center [544, 303] width 814 height 133
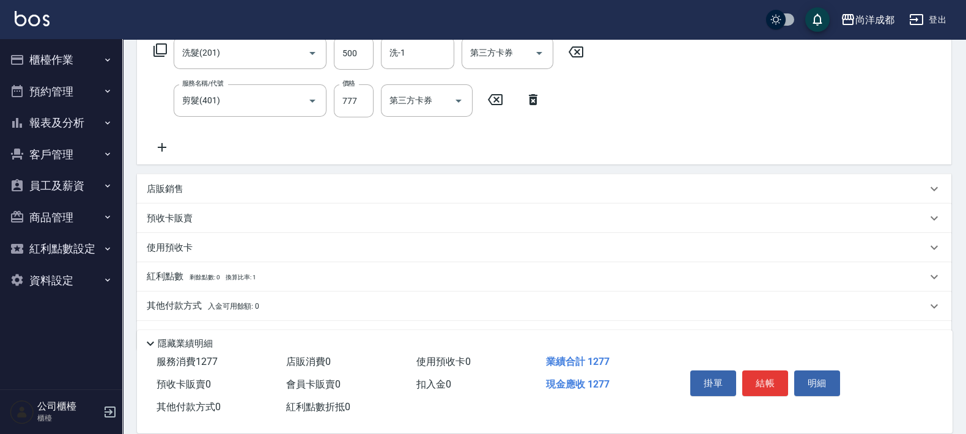
scroll to position [229, 0]
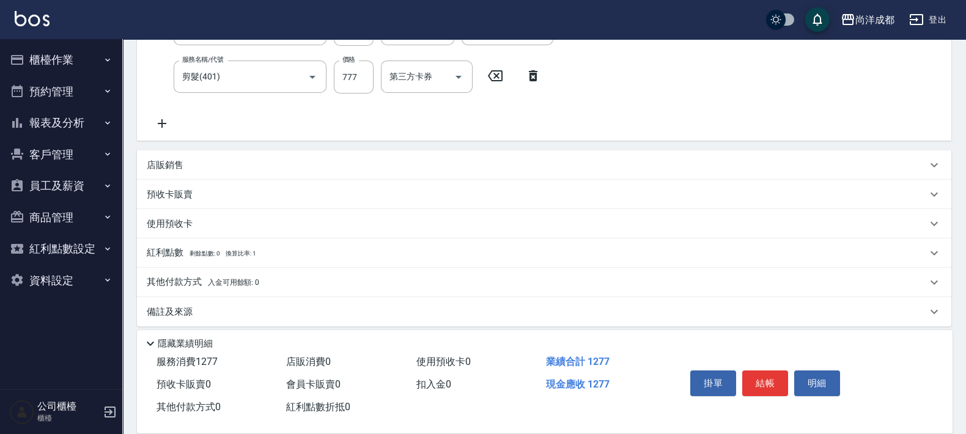
click at [164, 273] on div "其他付款方式 入金可用餘額: 0" at bounding box center [544, 282] width 814 height 29
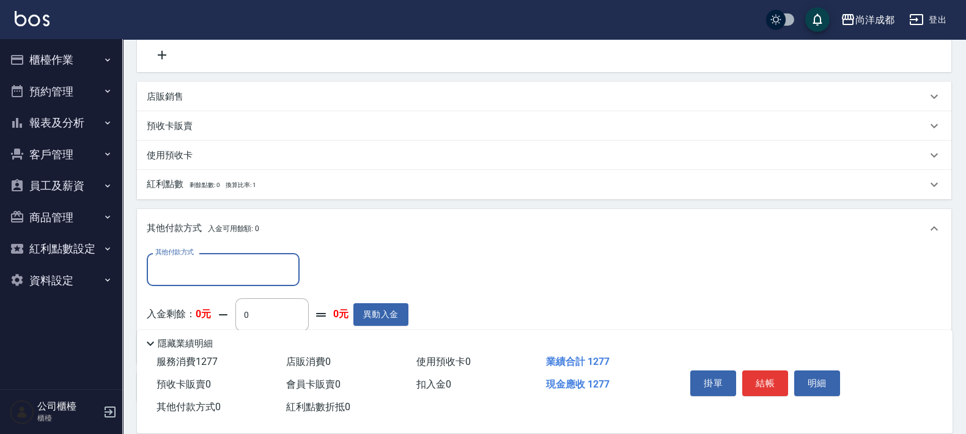
scroll to position [382, 0]
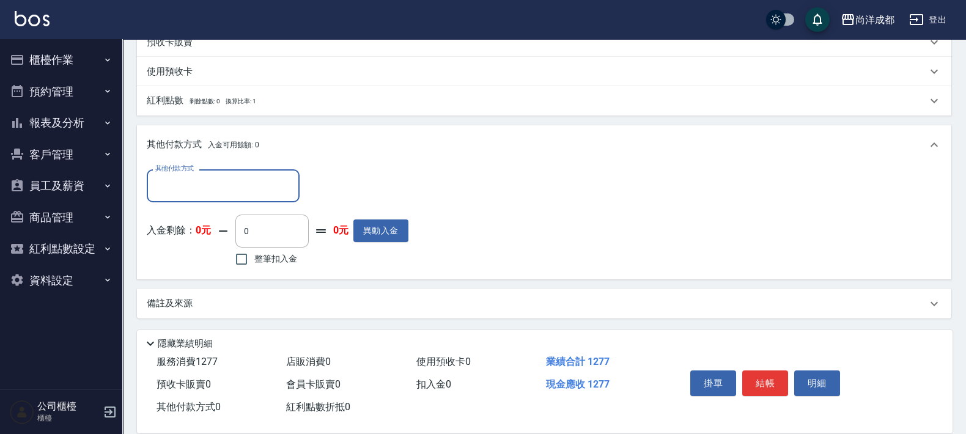
click at [226, 185] on input "其他付款方式" at bounding box center [223, 185] width 142 height 21
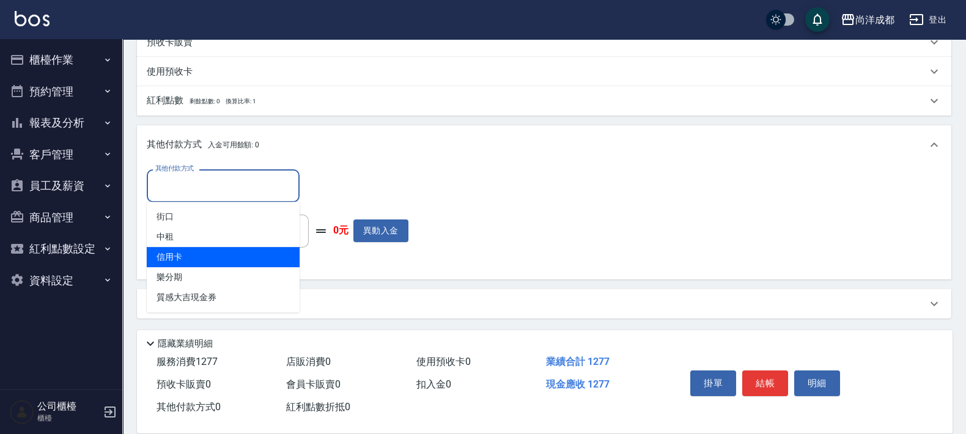
click at [190, 254] on span "信用卡" at bounding box center [223, 257] width 153 height 20
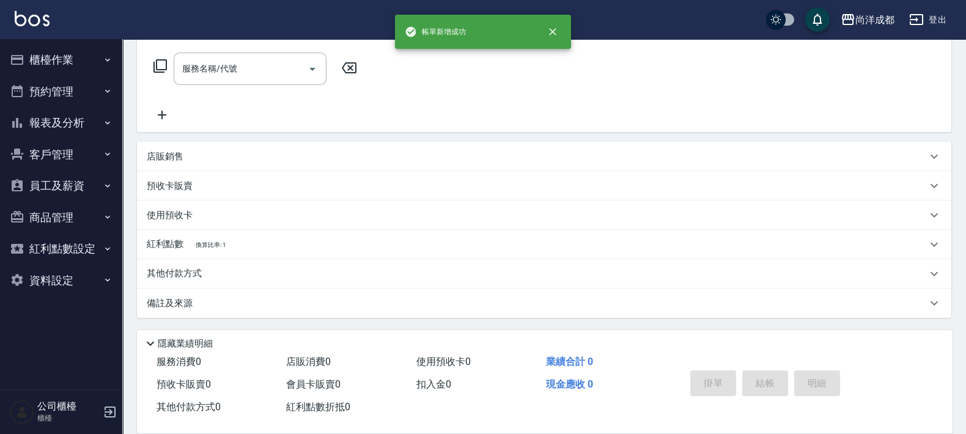
scroll to position [0, 0]
